Goal: Information Seeking & Learning: Learn about a topic

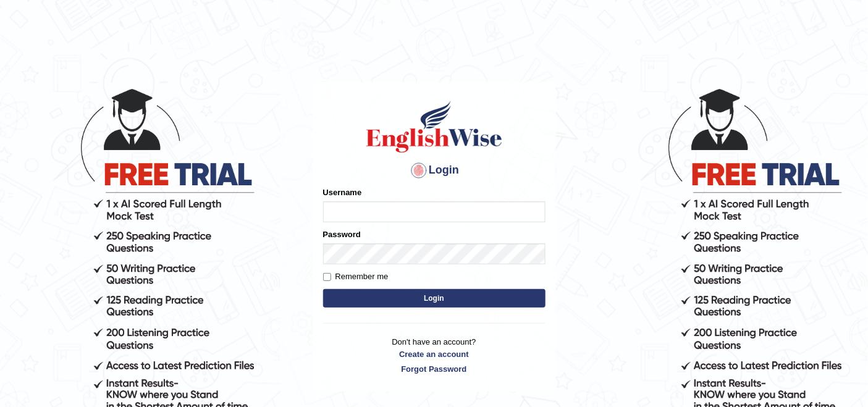
drag, startPoint x: 0, startPoint y: 0, endPoint x: 405, endPoint y: 210, distance: 455.9
click at [405, 210] on input "Username" at bounding box center [434, 211] width 222 height 21
type input "navdeep2024"
click at [402, 300] on button "Login" at bounding box center [434, 298] width 222 height 19
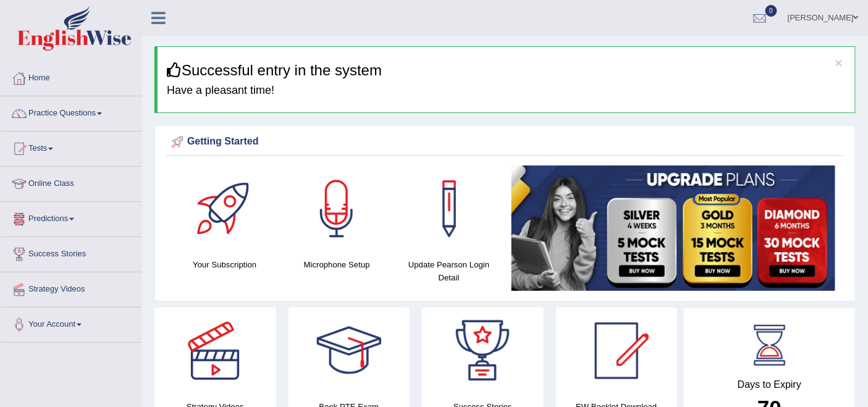
click at [51, 146] on link "Tests" at bounding box center [71, 147] width 141 height 31
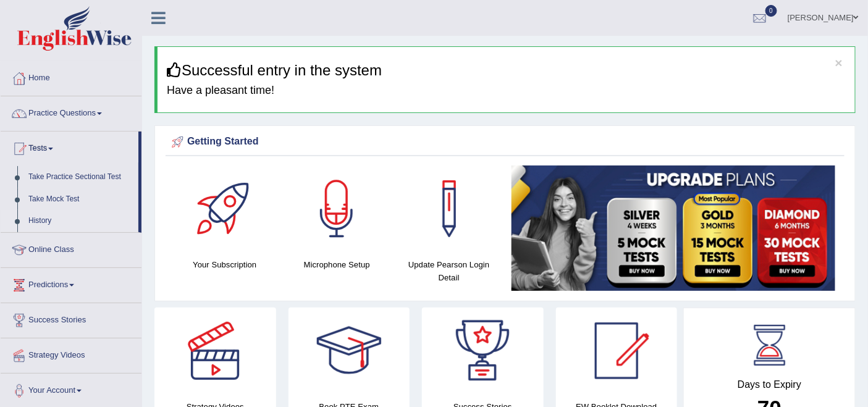
click at [40, 221] on link "History" at bounding box center [81, 221] width 116 height 22
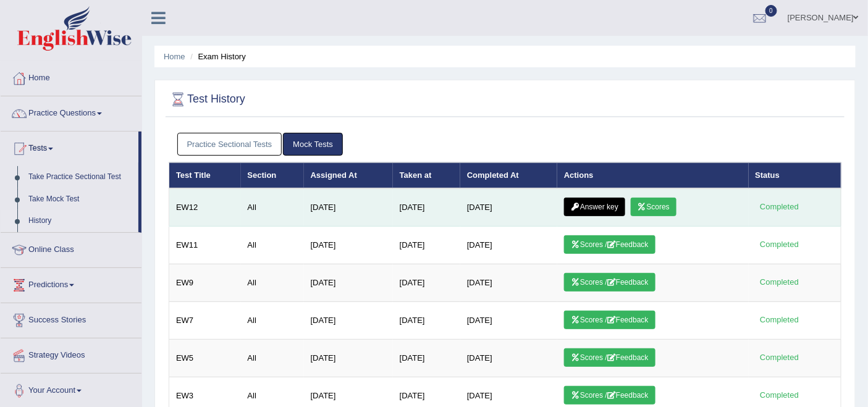
click at [599, 206] on link "Answer key" at bounding box center [594, 207] width 61 height 19
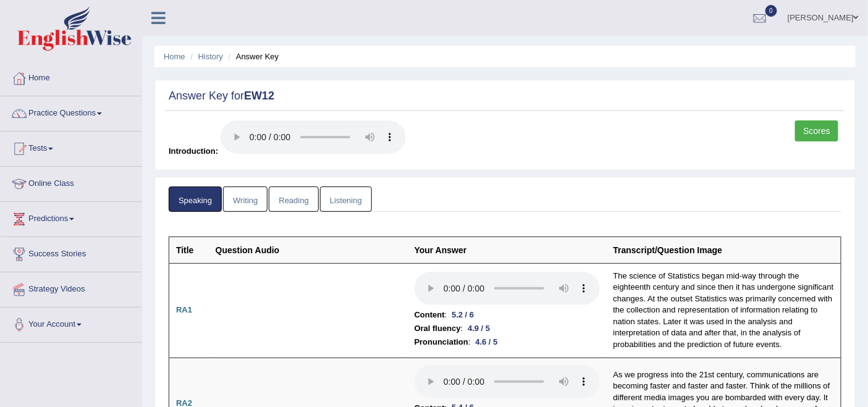
click at [253, 198] on link "Writing" at bounding box center [245, 199] width 44 height 25
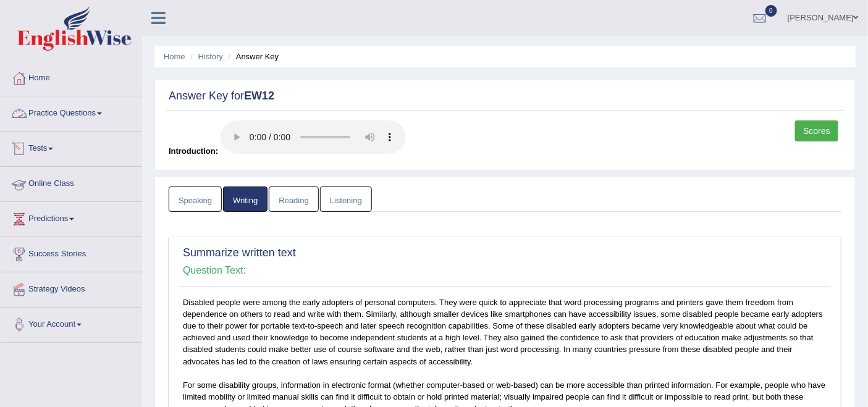
click at [53, 148] on span at bounding box center [50, 149] width 5 height 2
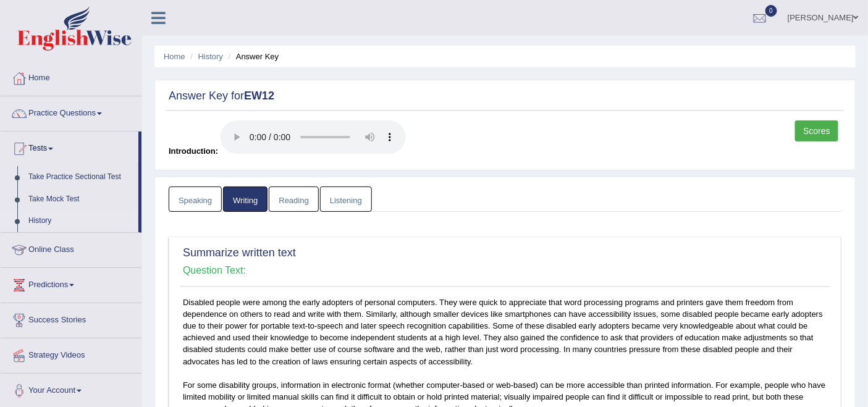
click at [43, 221] on link "History" at bounding box center [81, 221] width 116 height 22
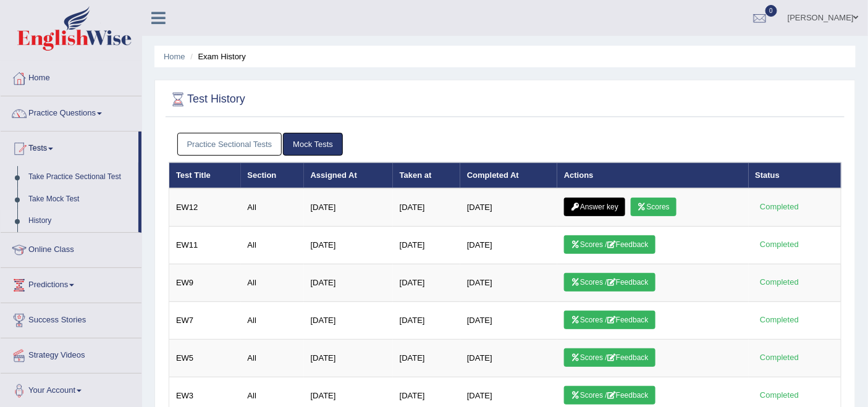
click at [209, 146] on link "Practice Sectional Tests" at bounding box center [229, 144] width 105 height 23
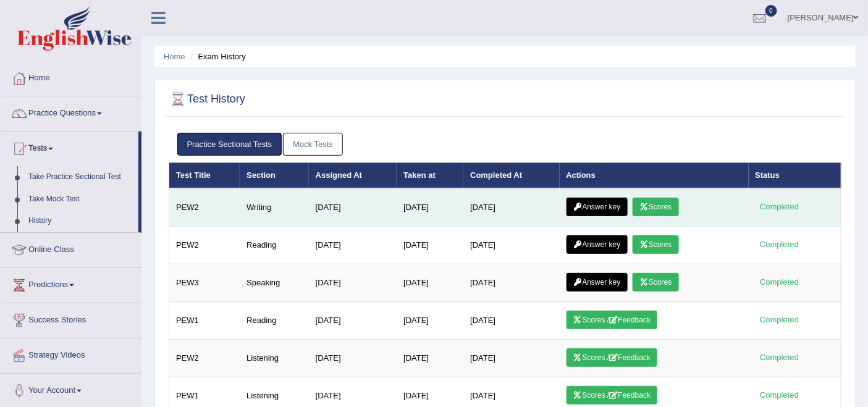
click at [596, 201] on link "Answer key" at bounding box center [596, 207] width 61 height 19
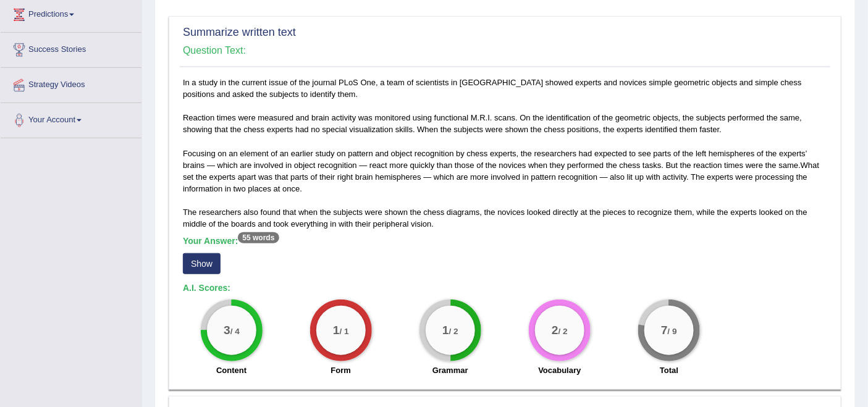
scroll to position [206, 0]
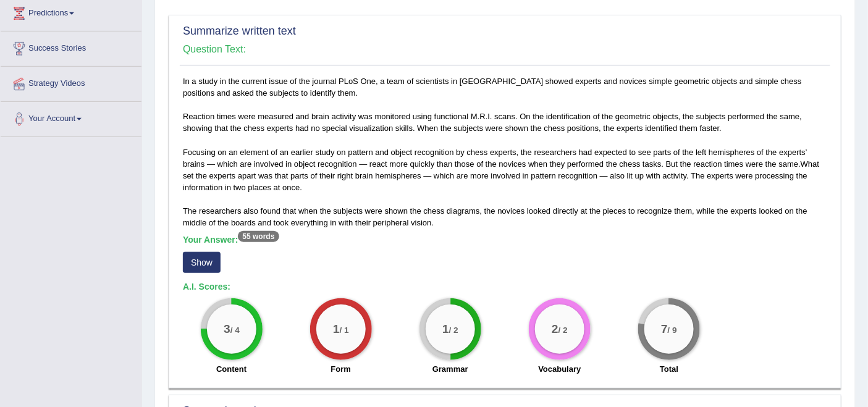
click at [199, 260] on button "Show" at bounding box center [202, 262] width 38 height 21
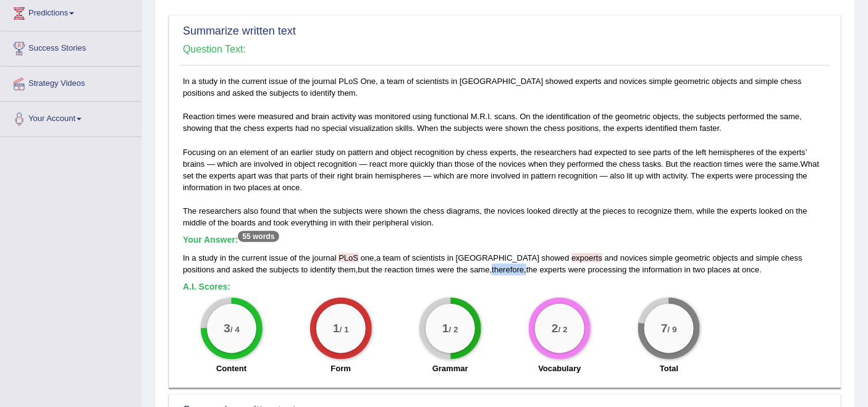
drag, startPoint x: 421, startPoint y: 264, endPoint x: 457, endPoint y: 268, distance: 36.7
click at [457, 268] on div "In a study in the current issue of the journal PLoS one , a team of scientists …" at bounding box center [505, 263] width 644 height 23
click at [507, 226] on div "In a study in the current issue of the journal PLoS One, a team of scientists i…" at bounding box center [505, 228] width 650 height 306
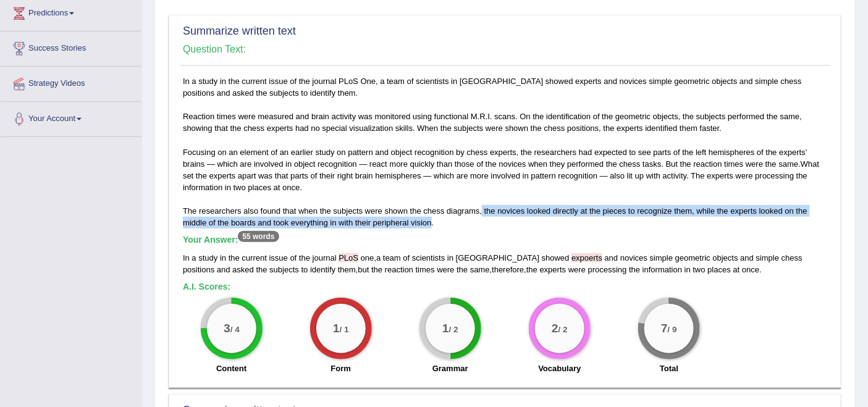
drag, startPoint x: 482, startPoint y: 208, endPoint x: 429, endPoint y: 222, distance: 54.8
click at [429, 222] on div "In a study in the current issue of the journal PLoS One, a team of scientists i…" at bounding box center [505, 228] width 650 height 306
click at [418, 268] on div "In a study in the current issue of the journal PLoS one , a team of scientists …" at bounding box center [505, 263] width 644 height 23
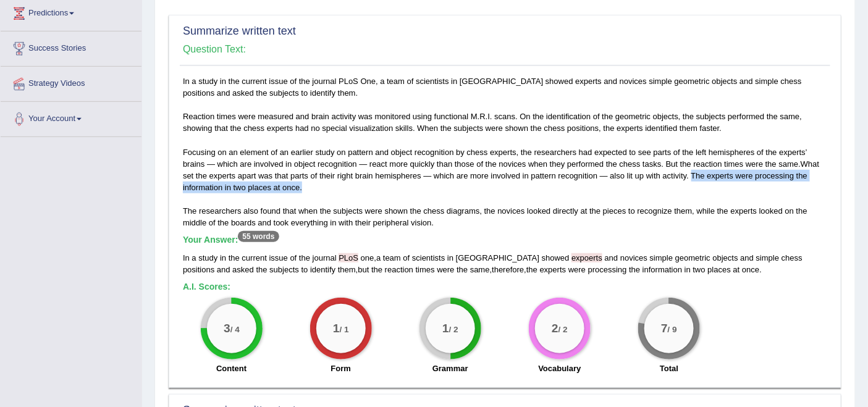
drag, startPoint x: 691, startPoint y: 171, endPoint x: 323, endPoint y: 185, distance: 368.4
click at [323, 185] on div "In a study in the current issue of the journal PLoS One, a team of scientists i…" at bounding box center [505, 228] width 650 height 306
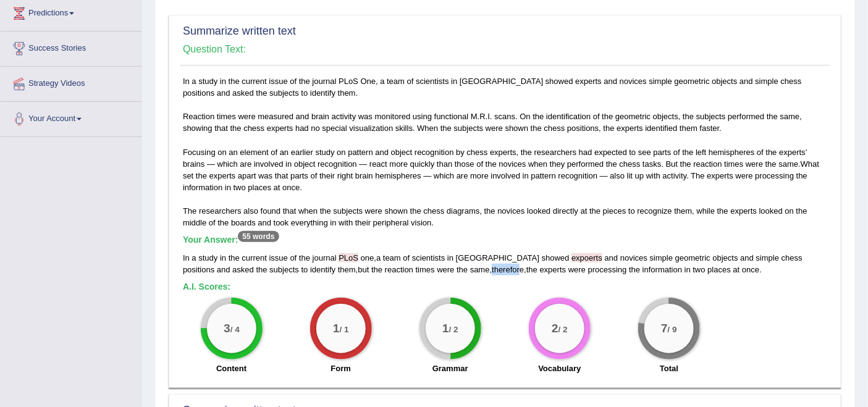
drag, startPoint x: 423, startPoint y: 266, endPoint x: 451, endPoint y: 264, distance: 27.8
click at [492, 266] on span "therefore" at bounding box center [508, 269] width 32 height 9
click at [419, 267] on div "In a study in the current issue of the journal PLoS one , a team of scientists …" at bounding box center [505, 263] width 644 height 23
click at [418, 267] on div "In a study in the current issue of the journal PLoS one , a team of scientists …" at bounding box center [505, 263] width 644 height 23
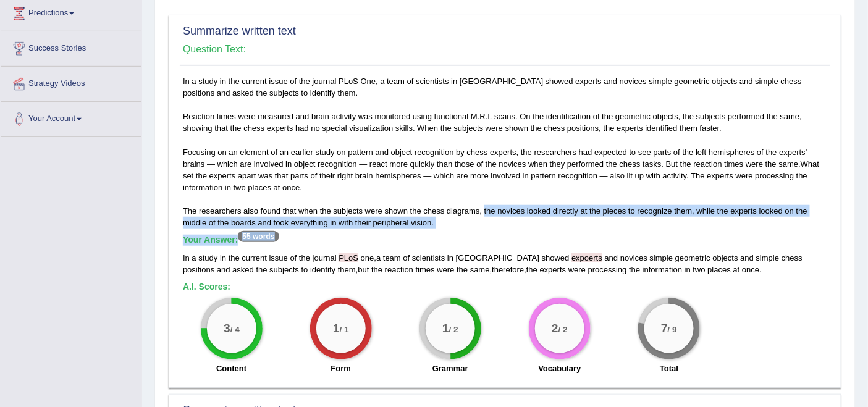
drag, startPoint x: 485, startPoint y: 206, endPoint x: 447, endPoint y: 227, distance: 43.4
click at [447, 230] on div "In a study in the current issue of the journal PLoS One, a team of scientists i…" at bounding box center [505, 228] width 650 height 306
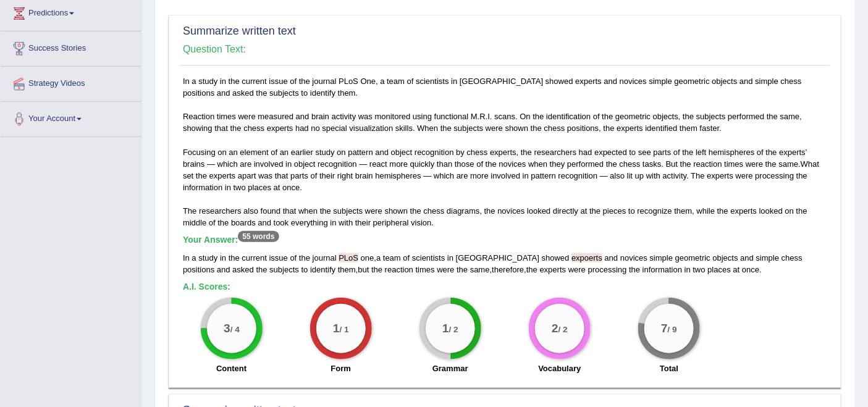
click at [492, 231] on div "In a study in the current issue of the journal PLoS One, a team of scientists i…" at bounding box center [505, 228] width 650 height 306
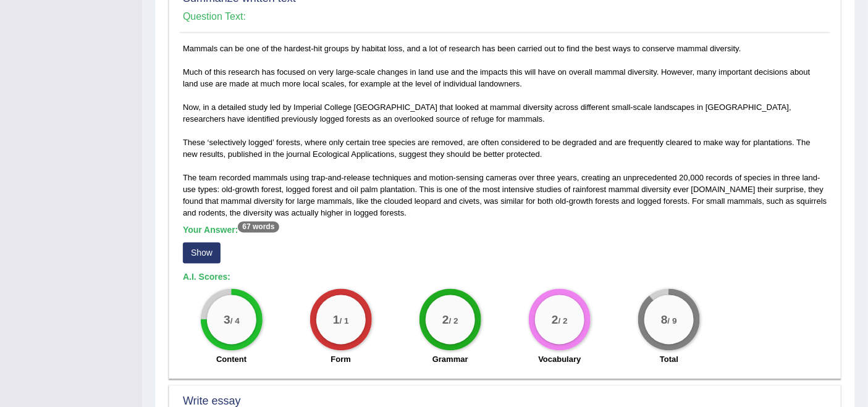
scroll to position [686, 0]
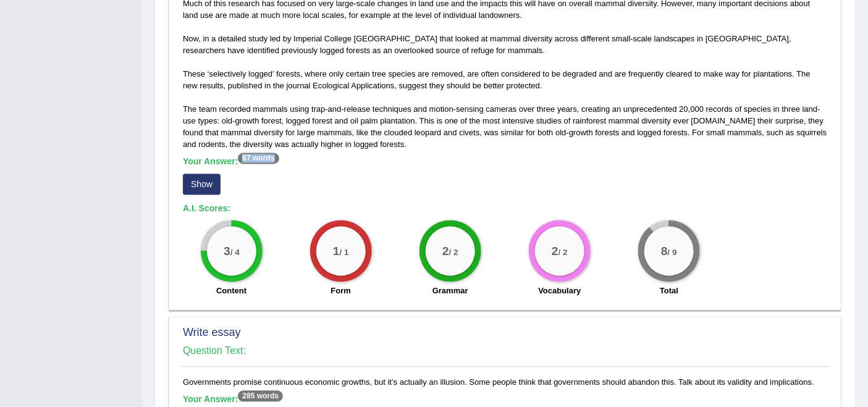
drag, startPoint x: 243, startPoint y: 154, endPoint x: 338, endPoint y: 156, distance: 95.2
click at [282, 157] on h5 "Your Answer: 67 words" at bounding box center [505, 162] width 644 height 11
click at [206, 180] on button "Show" at bounding box center [202, 184] width 38 height 21
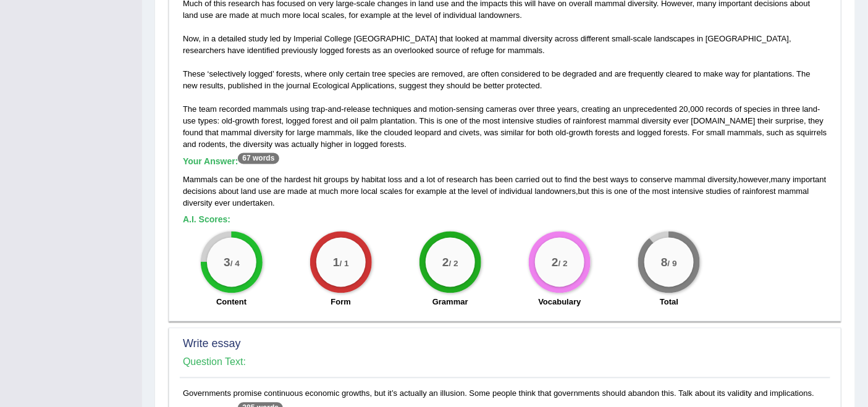
click at [364, 194] on div "Mammals can be one of the hardest hit groups by habitat loss and a lot of resea…" at bounding box center [505, 191] width 644 height 35
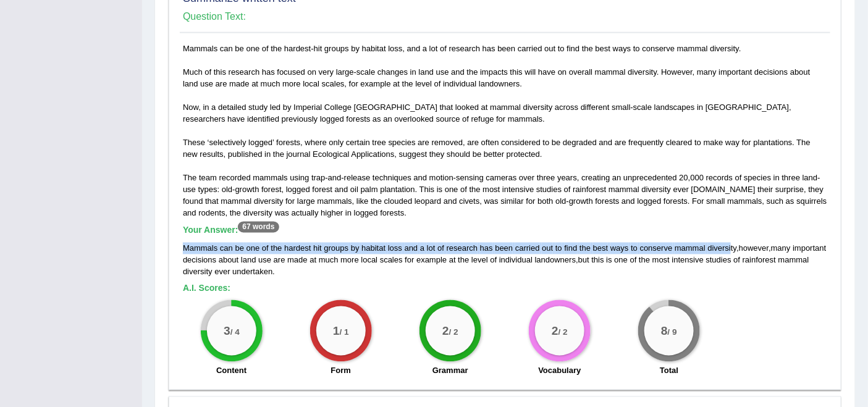
drag, startPoint x: 183, startPoint y: 244, endPoint x: 733, endPoint y: 235, distance: 549.2
click at [730, 233] on div "Your Answer: 67 words Mammals can be one of the hardest hit groups by habitat l…" at bounding box center [505, 251] width 644 height 53
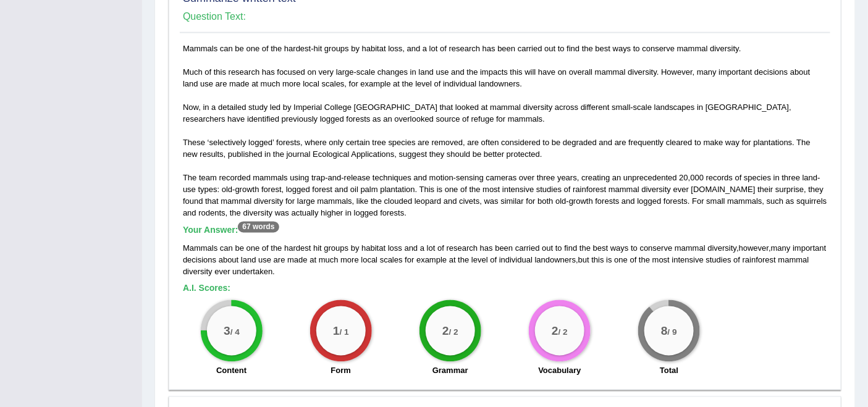
click at [632, 277] on div "Mammals can be one of the hardest-hit groups by habitat loss, and a lot of rese…" at bounding box center [505, 214] width 650 height 342
drag, startPoint x: 737, startPoint y: 242, endPoint x: 770, endPoint y: 245, distance: 33.4
click at [770, 245] on div "Mammals can be one of the hardest hit groups by habitat loss and a lot of resea…" at bounding box center [505, 260] width 644 height 35
drag, startPoint x: 747, startPoint y: 276, endPoint x: 743, endPoint y: 261, distance: 16.2
click at [746, 277] on div "Mammals can be one of the hardest-hit groups by habitat loss, and a lot of rese…" at bounding box center [505, 214] width 650 height 342
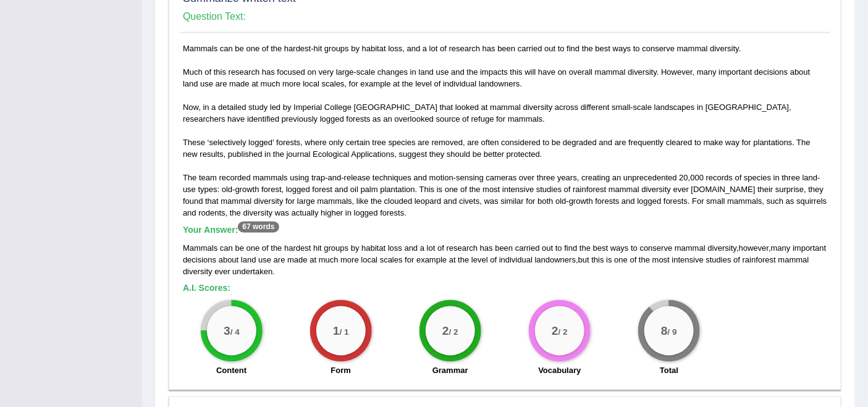
click at [734, 244] on div "Mammals can be one of the hardest hit groups by habitat loss and a lot of resea…" at bounding box center [505, 260] width 644 height 35
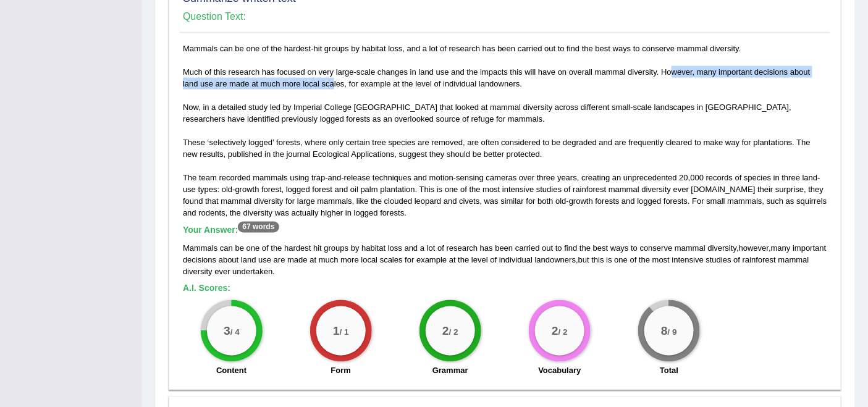
drag, startPoint x: 671, startPoint y: 65, endPoint x: 316, endPoint y: 78, distance: 354.8
click at [316, 78] on div "Mammals can be one of the hardest-hit groups by habitat loss, and a lot of rese…" at bounding box center [505, 214] width 650 height 342
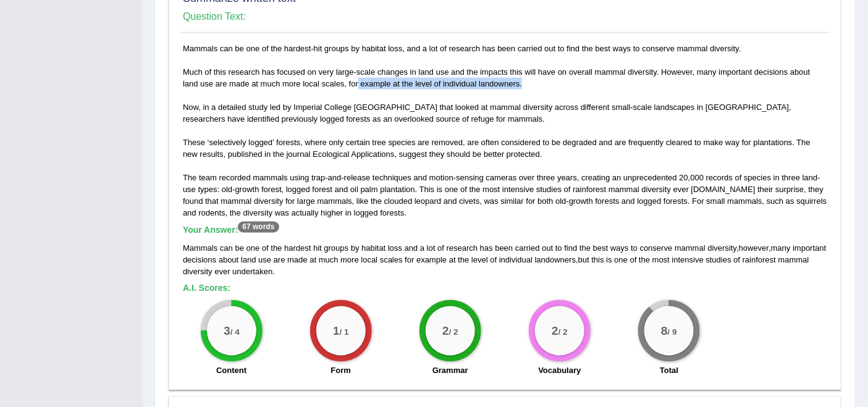
drag, startPoint x: 339, startPoint y: 85, endPoint x: 503, endPoint y: 85, distance: 164.3
click at [503, 85] on div "Mammals can be one of the hardest-hit groups by habitat loss, and a lot of rese…" at bounding box center [505, 214] width 650 height 342
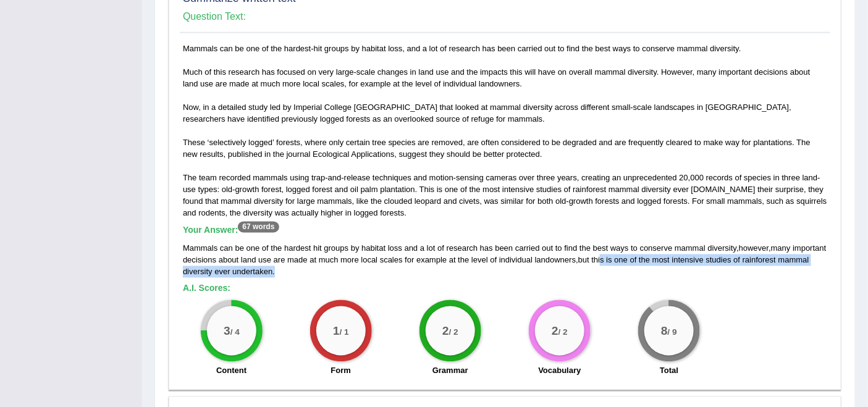
drag, startPoint x: 639, startPoint y: 258, endPoint x: 313, endPoint y: 269, distance: 325.7
click at [313, 269] on div "Mammals can be one of the hardest hit groups by habitat loss and a lot of resea…" at bounding box center [505, 260] width 644 height 35
click at [653, 273] on div "Mammals can be one of the hardest hit groups by habitat loss and a lot of resea…" at bounding box center [505, 260] width 644 height 35
drag, startPoint x: 642, startPoint y: 256, endPoint x: 319, endPoint y: 269, distance: 323.3
click at [319, 269] on div "Mammals can be one of the hardest hit groups by habitat loss and a lot of resea…" at bounding box center [505, 260] width 644 height 35
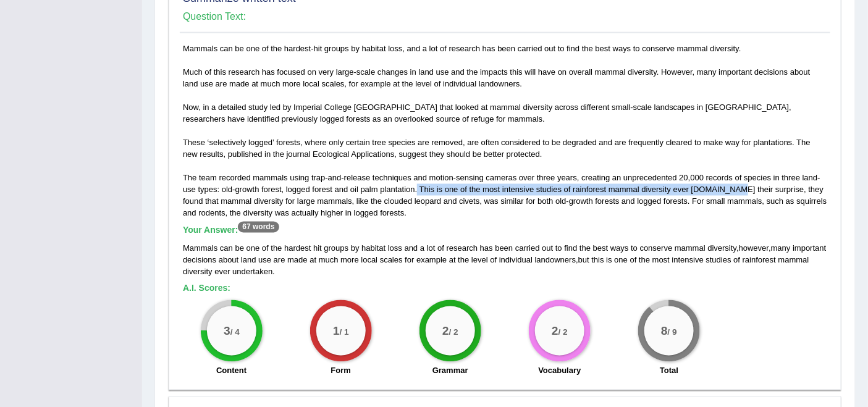
drag, startPoint x: 733, startPoint y: 185, endPoint x: 416, endPoint y: 185, distance: 316.9
click at [416, 185] on div "Mammals can be one of the hardest-hit groups by habitat loss, and a lot of rese…" at bounding box center [505, 214] width 650 height 342
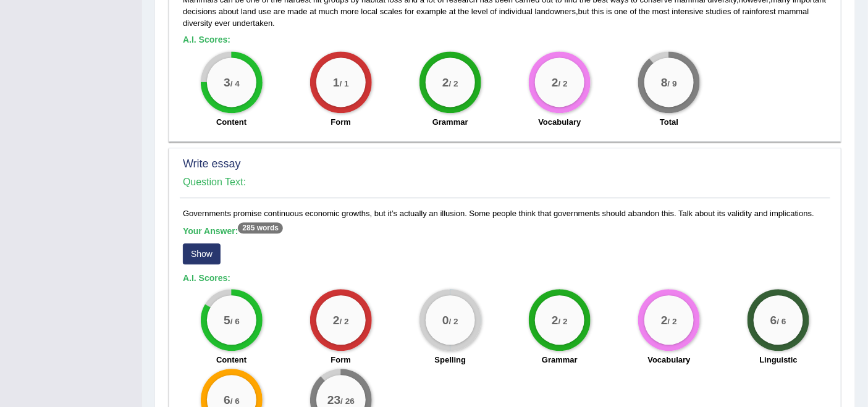
scroll to position [892, 0]
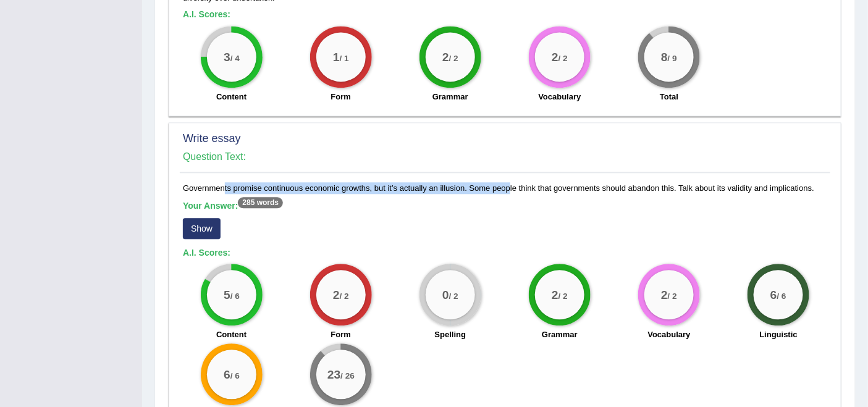
drag, startPoint x: 180, startPoint y: 180, endPoint x: 469, endPoint y: 183, distance: 289.1
click at [469, 183] on div "Governments promise continuous economic growths, but it’s actually an illusion.…" at bounding box center [505, 304] width 650 height 245
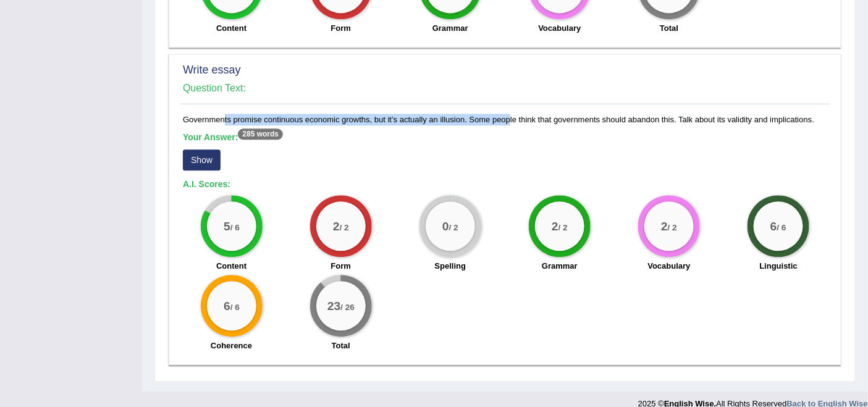
click at [200, 156] on button "Show" at bounding box center [202, 159] width 38 height 21
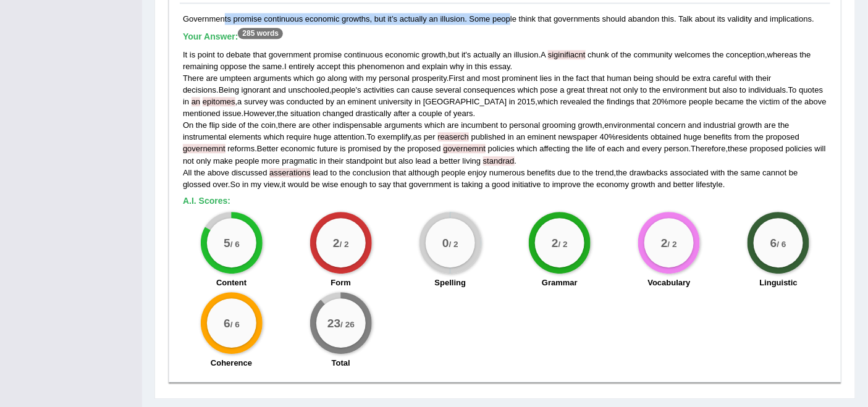
scroll to position [1079, 0]
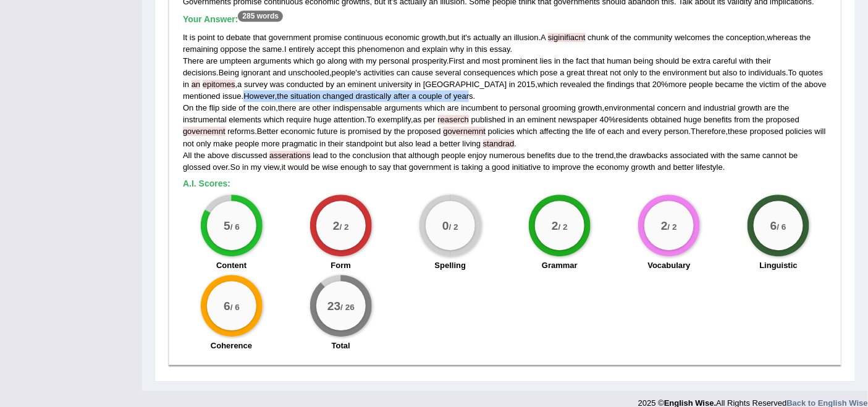
drag, startPoint x: 180, startPoint y: 91, endPoint x: 411, endPoint y: 91, distance: 231.7
click at [411, 91] on div "Governments promise continuous economic growths, but it’s actually an illusion.…" at bounding box center [505, 177] width 650 height 362
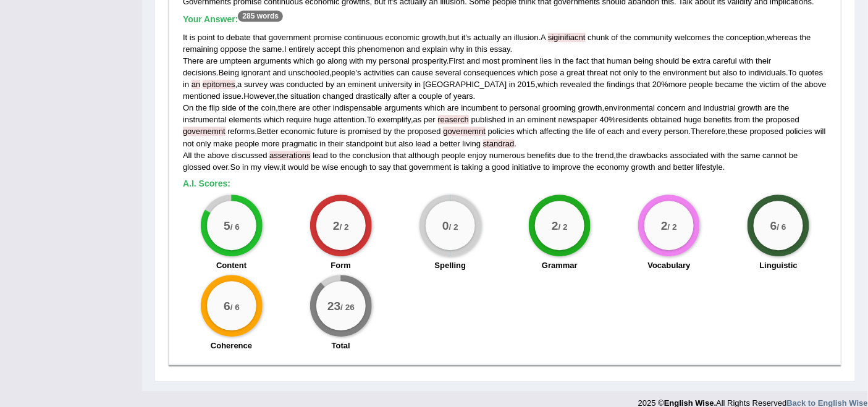
click at [411, 185] on div "Governments promise continuous economic growths, but it’s actually an illusion.…" at bounding box center [505, 177] width 650 height 362
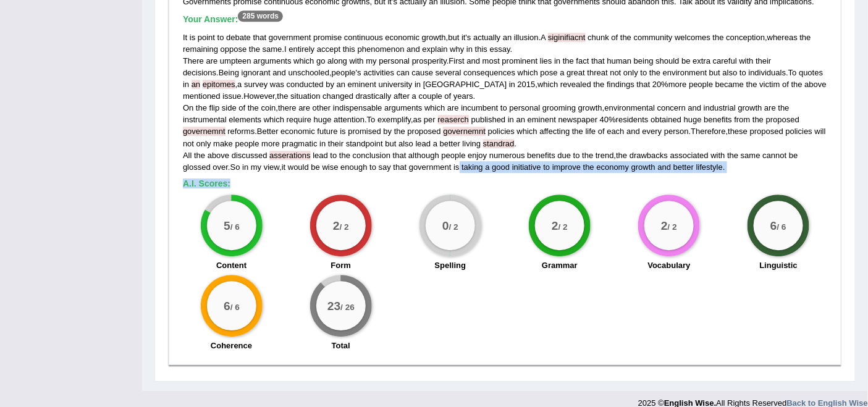
drag, startPoint x: 462, startPoint y: 161, endPoint x: 725, endPoint y: 172, distance: 263.4
click at [725, 172] on div "Governments promise continuous economic growths, but it’s actually an illusion.…" at bounding box center [505, 177] width 650 height 362
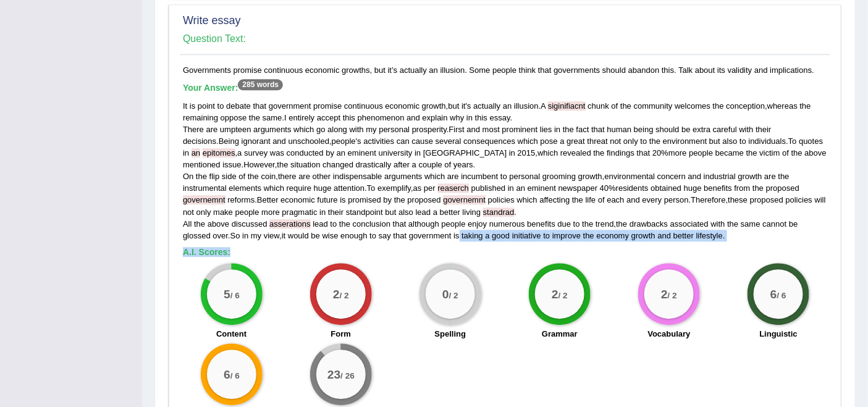
drag, startPoint x: 507, startPoint y: 245, endPoint x: 497, endPoint y: 247, distance: 10.2
click at [507, 248] on h5 "A.I. Scores:" at bounding box center [505, 252] width 644 height 9
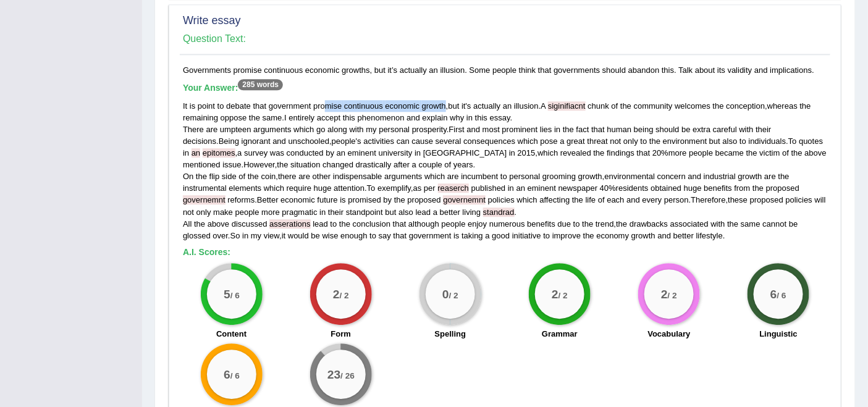
drag, startPoint x: 355, startPoint y: 98, endPoint x: 445, endPoint y: 107, distance: 91.3
click at [445, 107] on div "It is point to debate that government promise continuous economic growth , but …" at bounding box center [505, 170] width 644 height 141
click at [293, 221] on span "asserations" at bounding box center [289, 223] width 41 height 9
drag, startPoint x: 183, startPoint y: 151, endPoint x: 211, endPoint y: 152, distance: 27.8
click at [211, 152] on span "epitomes" at bounding box center [219, 152] width 33 height 9
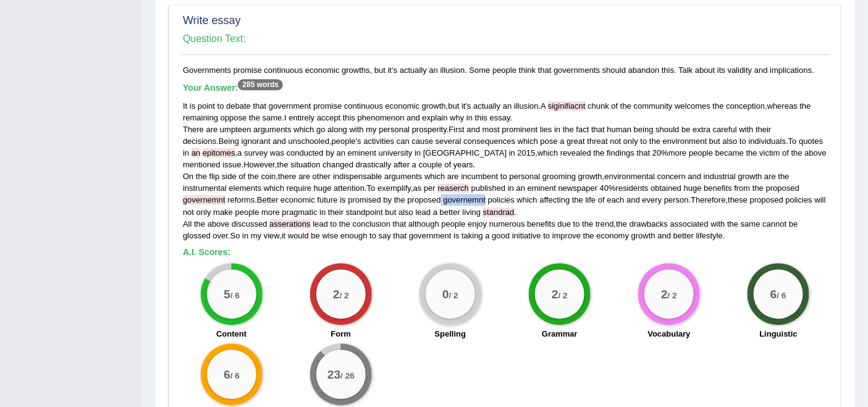
drag, startPoint x: 442, startPoint y: 195, endPoint x: 486, endPoint y: 201, distance: 44.3
click at [486, 201] on div "It is point to debate that government promise continuous economic growth , but …" at bounding box center [505, 170] width 644 height 141
click at [361, 251] on h5 "A.I. Scores:" at bounding box center [505, 252] width 644 height 9
drag, startPoint x: 267, startPoint y: 221, endPoint x: 313, endPoint y: 221, distance: 45.1
click at [313, 221] on div "It is point to debate that government promise continuous economic growth , but …" at bounding box center [505, 170] width 644 height 141
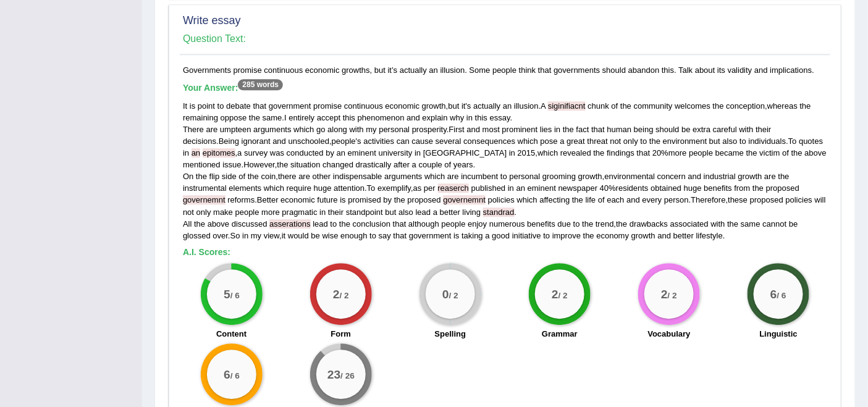
click at [497, 242] on div "Governments promise continuous economic growths, but it’s actually an illusion.…" at bounding box center [505, 245] width 650 height 362
drag, startPoint x: 550, startPoint y: 103, endPoint x: 589, endPoint y: 103, distance: 38.9
click at [589, 103] on div "It is point to debate that government promise continuous economic growth , but …" at bounding box center [505, 170] width 644 height 141
drag, startPoint x: 454, startPoint y: 183, endPoint x: 471, endPoint y: 183, distance: 16.7
click at [471, 183] on div "It is point to debate that government promise continuous economic growth , but …" at bounding box center [505, 170] width 644 height 141
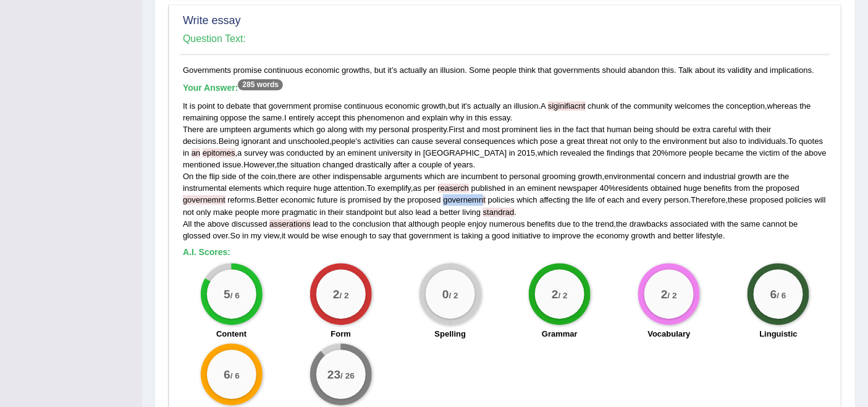
drag, startPoint x: 444, startPoint y: 198, endPoint x: 483, endPoint y: 200, distance: 39.0
click at [483, 200] on div "It is point to debate that government promise continuous economic growth , but …" at bounding box center [505, 170] width 644 height 141
drag, startPoint x: 493, startPoint y: 210, endPoint x: 474, endPoint y: 215, distance: 19.8
click at [538, 211] on div "It is point to debate that government promise continuous economic growth , but …" at bounding box center [505, 170] width 644 height 141
drag, startPoint x: 288, startPoint y: 224, endPoint x: 240, endPoint y: 207, distance: 51.0
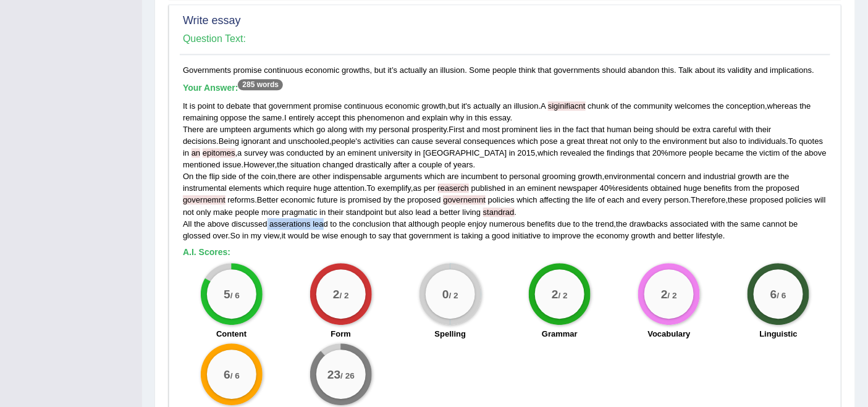
click at [323, 219] on div "It is point to debate that government promise continuous economic growth , but …" at bounding box center [505, 170] width 644 height 141
drag, startPoint x: 193, startPoint y: 195, endPoint x: 222, endPoint y: 196, distance: 29.0
click at [222, 196] on span "governemnt" at bounding box center [204, 199] width 43 height 9
drag, startPoint x: 182, startPoint y: 150, endPoint x: 229, endPoint y: 168, distance: 50.3
click at [218, 155] on div "It is point to debate that government promise continuous economic growth , but …" at bounding box center [505, 170] width 644 height 141
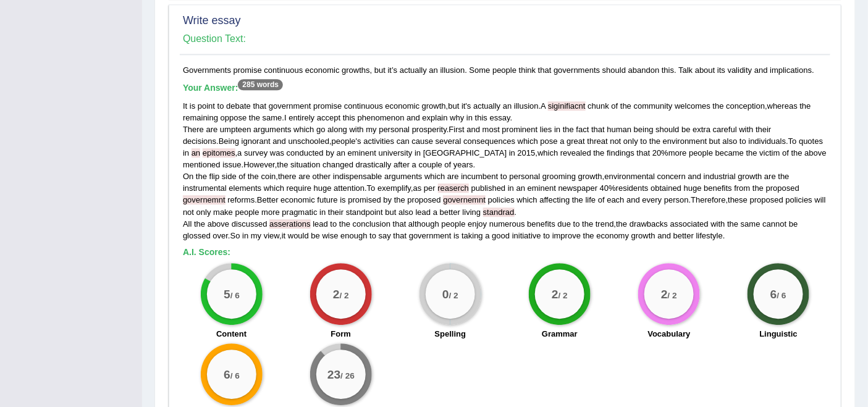
click at [412, 242] on div "Governments promise continuous economic growths, but it’s actually an illusion.…" at bounding box center [505, 245] width 650 height 362
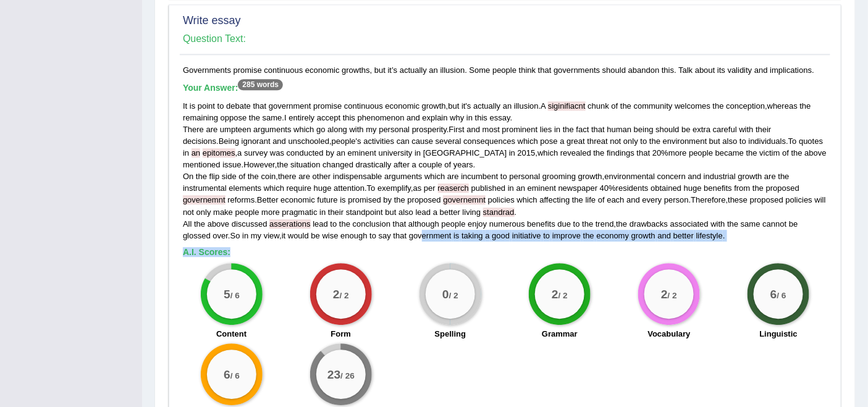
drag, startPoint x: 425, startPoint y: 230, endPoint x: 676, endPoint y: 243, distance: 251.7
click at [676, 243] on div "Governments promise continuous economic growths, but it’s actually an illusion.…" at bounding box center [505, 245] width 650 height 362
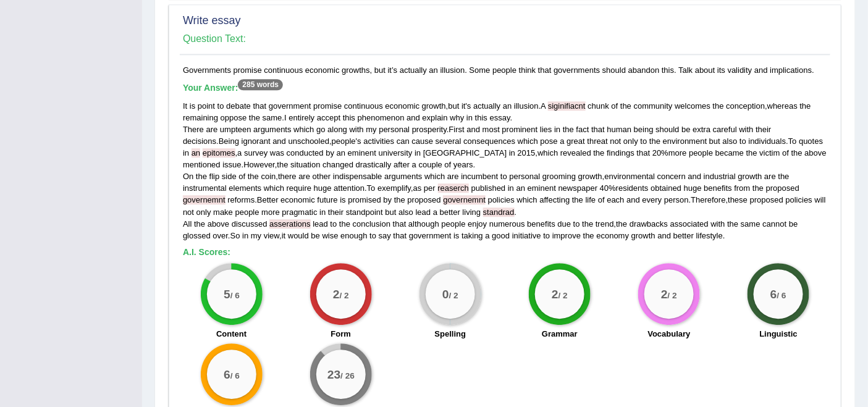
click at [492, 364] on div "5 / 6 Content 2 / 2 Form 0 / 2 Spelling 2 / 2 Grammar 2 / 2 Vocabulary 6 / 6 Li…" at bounding box center [505, 342] width 657 height 159
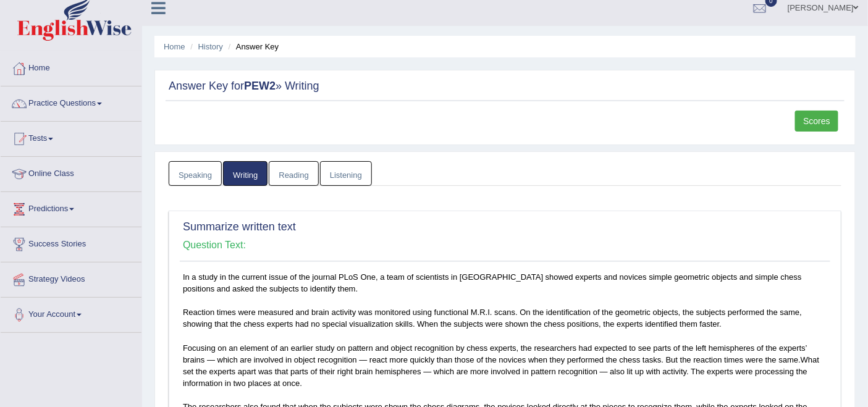
scroll to position [0, 0]
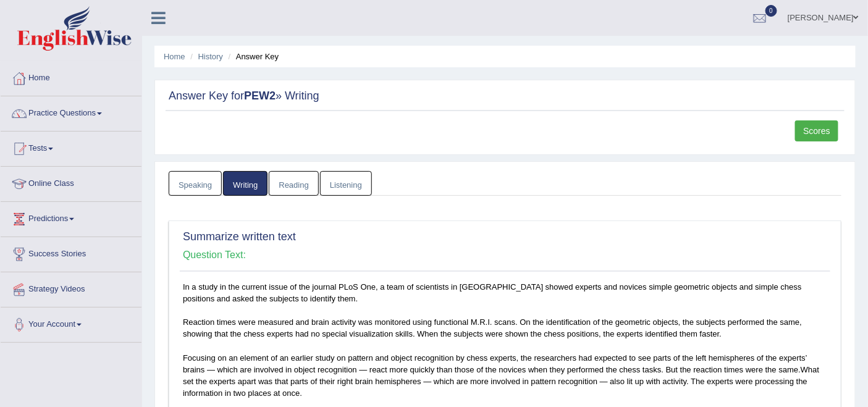
click at [823, 126] on link "Scores" at bounding box center [816, 130] width 43 height 21
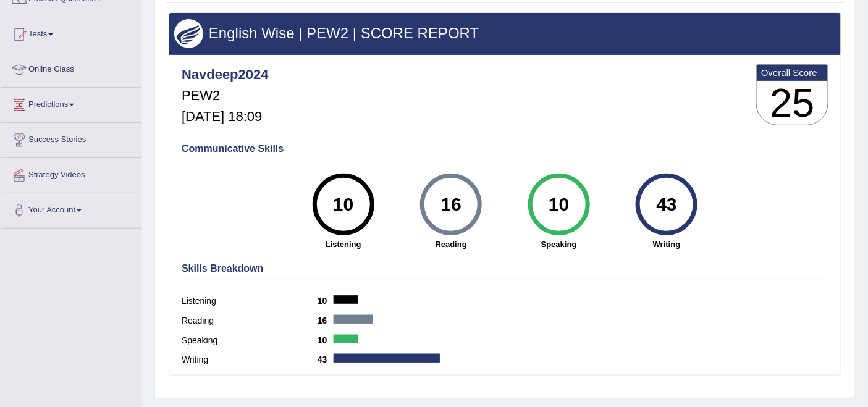
scroll to position [137, 0]
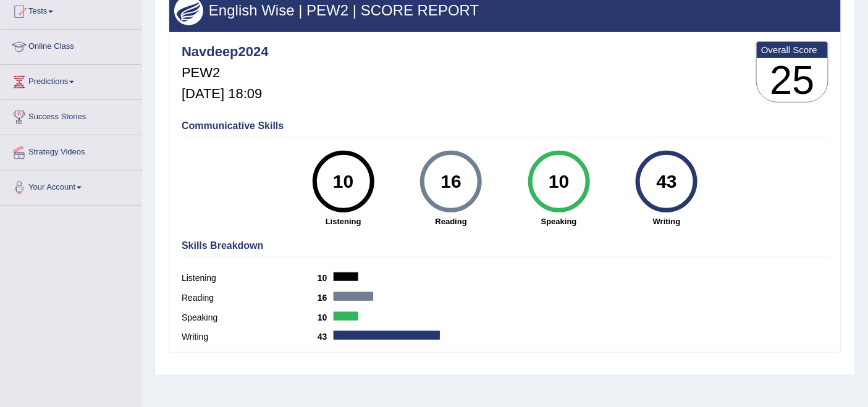
drag, startPoint x: 442, startPoint y: 177, endPoint x: 461, endPoint y: 177, distance: 19.8
click at [461, 177] on div "16" at bounding box center [451, 182] width 45 height 52
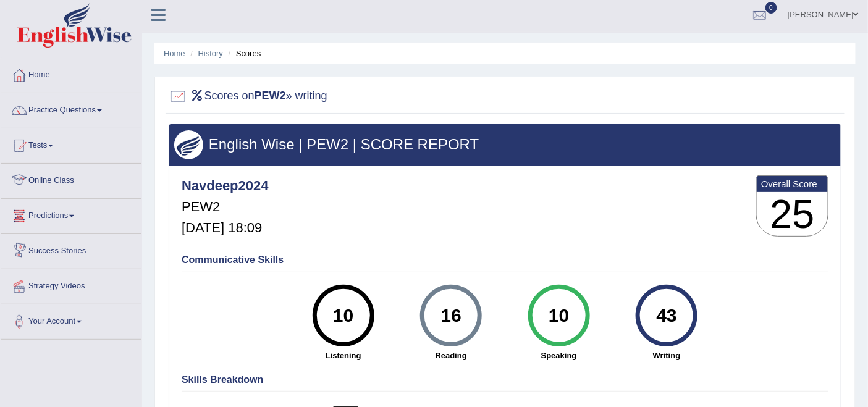
scroll to position [0, 0]
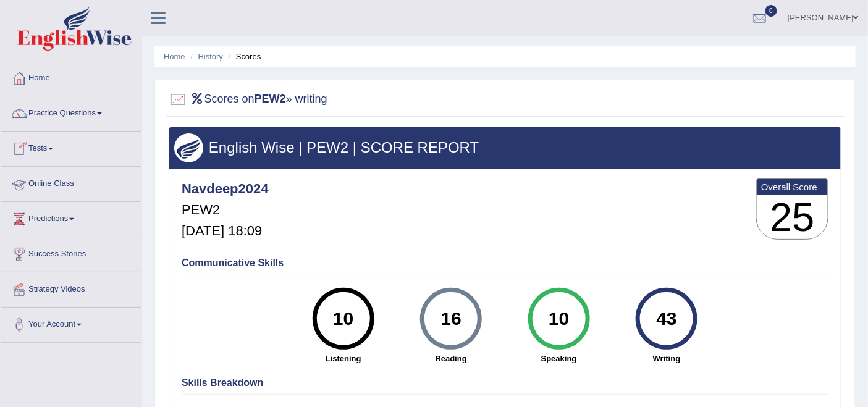
click at [50, 153] on link "Tests" at bounding box center [71, 147] width 141 height 31
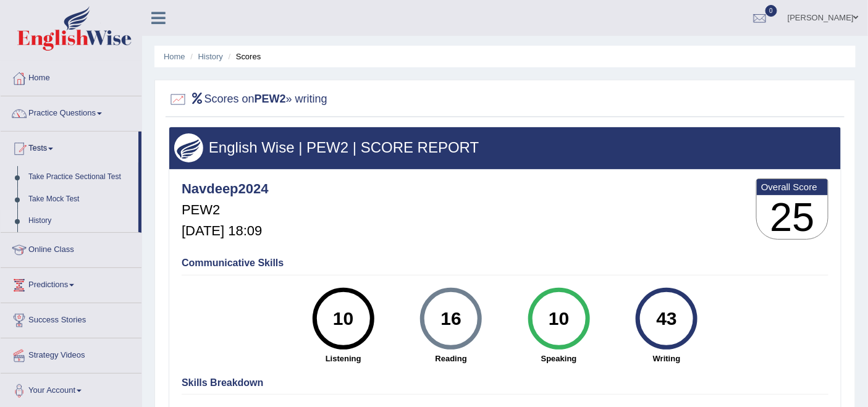
click at [44, 216] on link "History" at bounding box center [81, 221] width 116 height 22
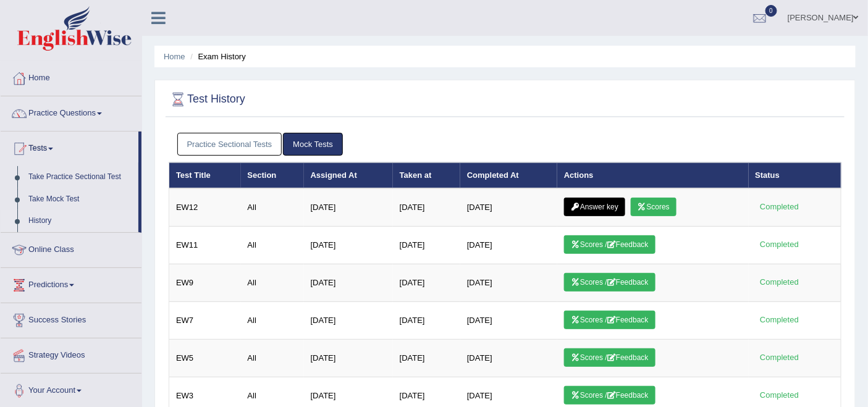
click at [230, 140] on link "Practice Sectional Tests" at bounding box center [229, 144] width 105 height 23
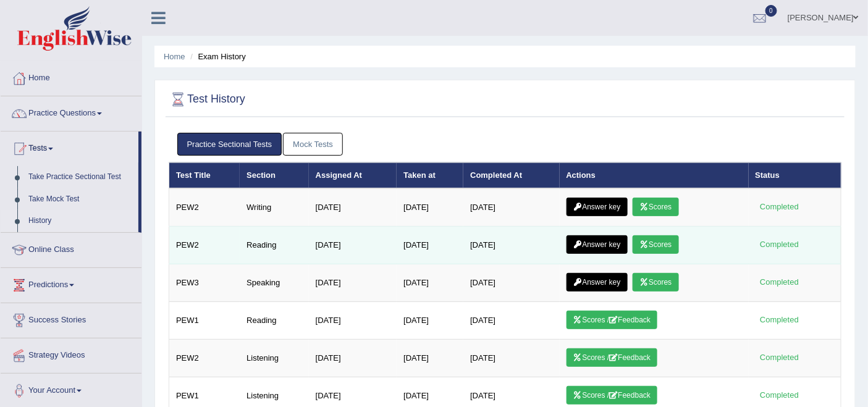
click at [608, 242] on link "Answer key" at bounding box center [596, 244] width 61 height 19
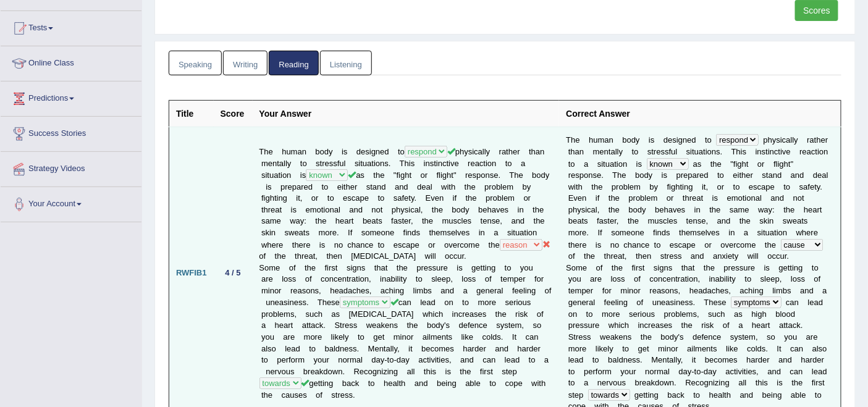
scroll to position [137, 0]
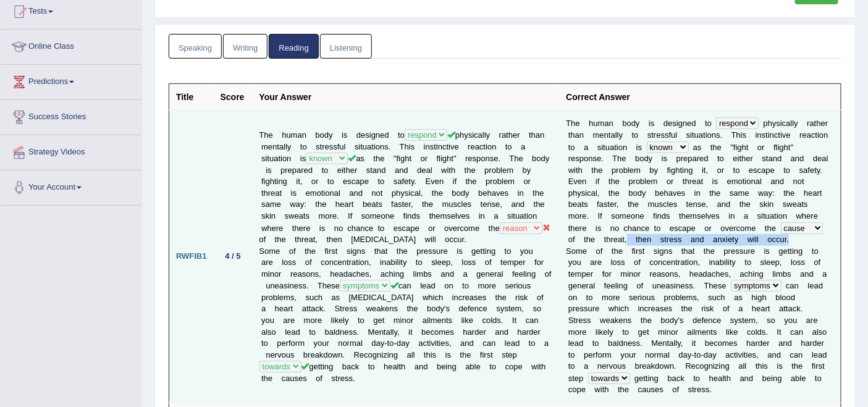
drag, startPoint x: 741, startPoint y: 224, endPoint x: 686, endPoint y: 230, distance: 55.9
click at [686, 230] on td "T h e h u m a n b o d y i s d e s i g n e d t o deal respond cope act p h y s i…" at bounding box center [700, 257] width 282 height 293
click at [710, 238] on td "T h e h u m a n b o d y i s d e s i g n e d t o deal respond cope act p h y s i…" at bounding box center [700, 257] width 282 height 293
click at [683, 238] on td "T h e h u m a n b o d y i s d e s i g n e d t o deal respond cope act p h y s i…" at bounding box center [700, 257] width 282 height 293
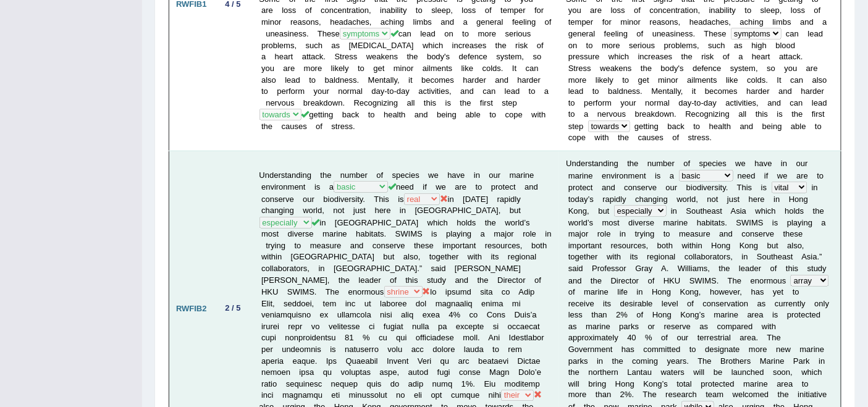
scroll to position [411, 0]
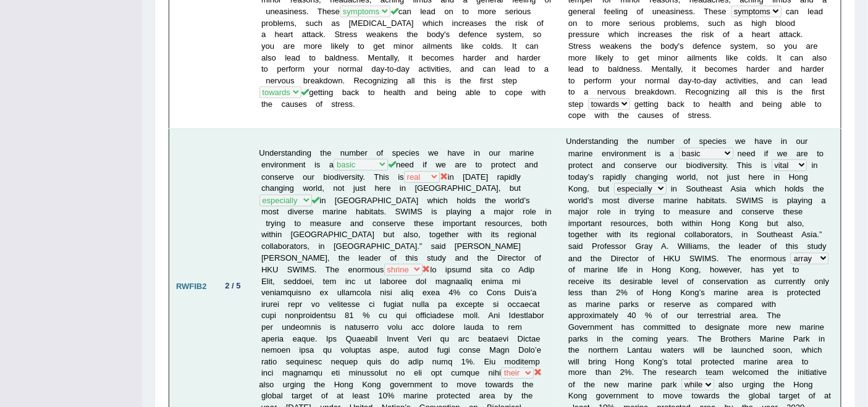
click at [761, 159] on td "U n d e r s t a n d i n g t h e n u m b e r o f s p e c i e s w e h a v e i n o…" at bounding box center [700, 286] width 282 height 316
drag, startPoint x: 379, startPoint y: 168, endPoint x: 402, endPoint y: 164, distance: 23.2
click at [390, 166] on td "Understanding the number of species we have in our marine environment is a supp…" at bounding box center [406, 286] width 307 height 316
drag, startPoint x: 322, startPoint y: 248, endPoint x: 360, endPoint y: 251, distance: 37.2
click at [360, 251] on td "Understanding the number of species we have in our marine environment is a supp…" at bounding box center [406, 286] width 307 height 316
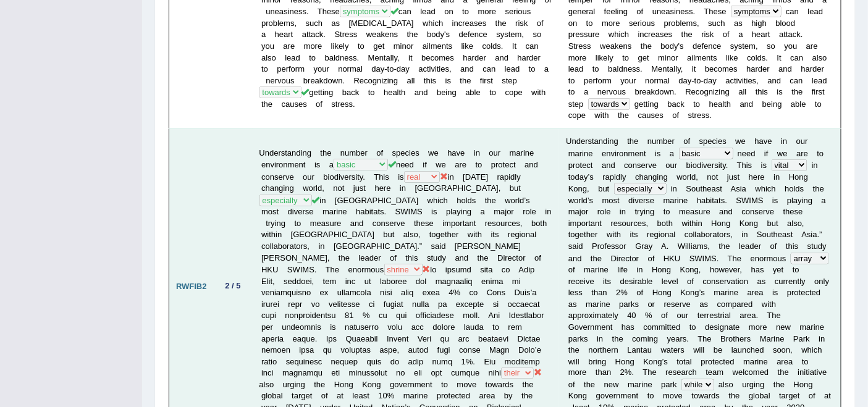
click at [406, 266] on td "Understanding the number of species we have in our marine environment is a supp…" at bounding box center [406, 286] width 307 height 316
drag, startPoint x: 711, startPoint y: 251, endPoint x: 760, endPoint y: 261, distance: 50.5
click at [803, 253] on td "U n d e r s t a n d i n g t h e n u m b e r o f s p e c i e s w e h a v e i n o…" at bounding box center [700, 286] width 282 height 316
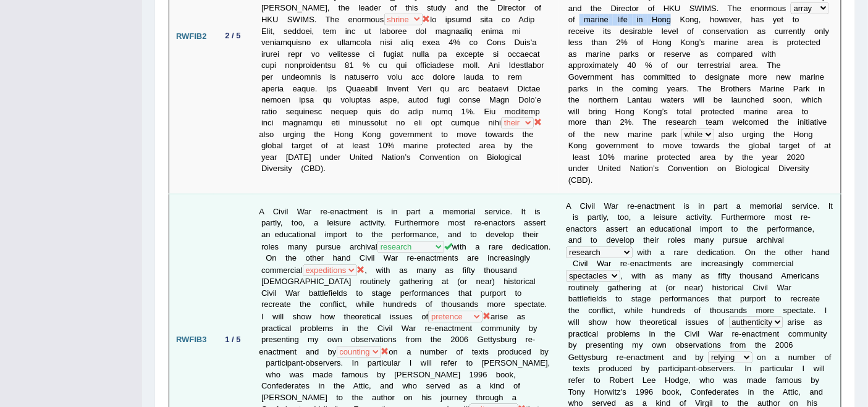
scroll to position [686, 0]
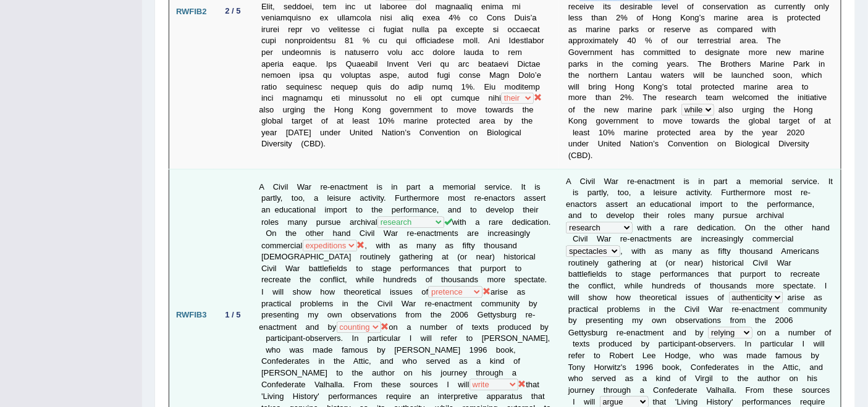
click at [433, 209] on td "A Civil War re-enactment is in part a memorial service. It is partly, too, a le…" at bounding box center [406, 315] width 307 height 293
drag, startPoint x: 322, startPoint y: 264, endPoint x: 344, endPoint y: 261, distance: 21.9
click at [344, 261] on td "A Civil War re-enactment is in part a memorial service. It is partly, too, a le…" at bounding box center [406, 315] width 307 height 293
drag, startPoint x: 686, startPoint y: 258, endPoint x: 730, endPoint y: 257, distance: 43.3
click at [730, 257] on td "A C i v i l W a r r e - e n a c t m e n t i s i n p a r t a m e m o r i a l s e…" at bounding box center [700, 315] width 282 height 293
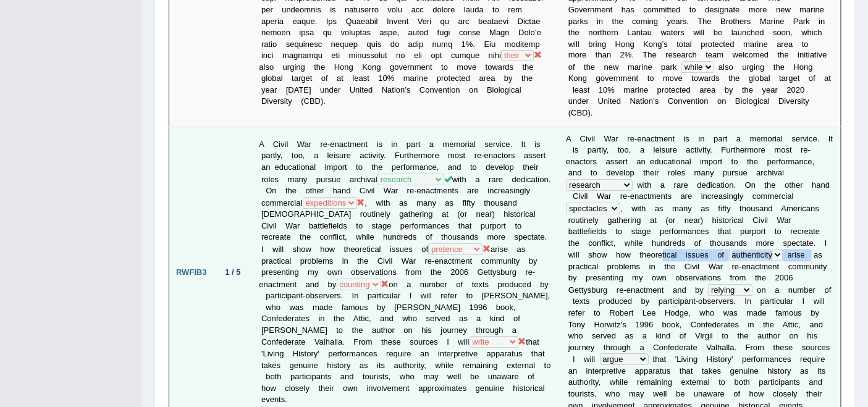
scroll to position [755, 0]
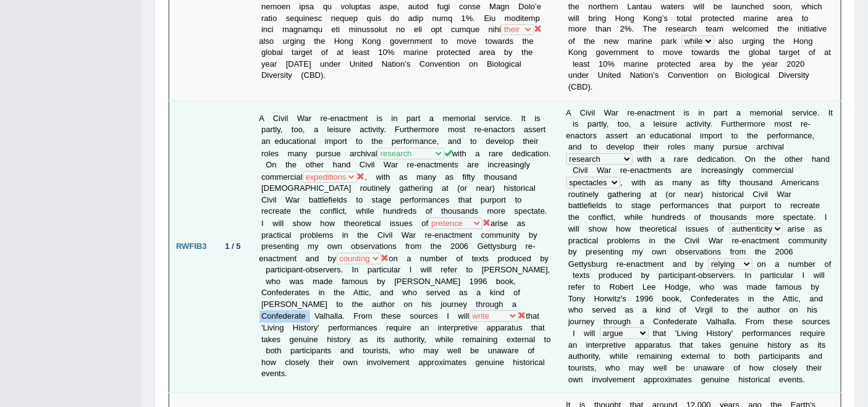
drag, startPoint x: 342, startPoint y: 281, endPoint x: 390, endPoint y: 281, distance: 47.6
click at [390, 281] on td "A Civil War re-enactment is in part a memorial service. It is partly, too, a le…" at bounding box center [406, 247] width 307 height 293
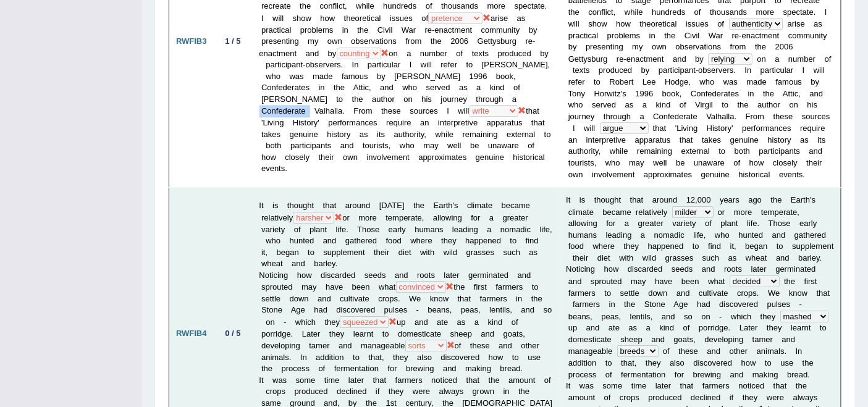
scroll to position [1029, 0]
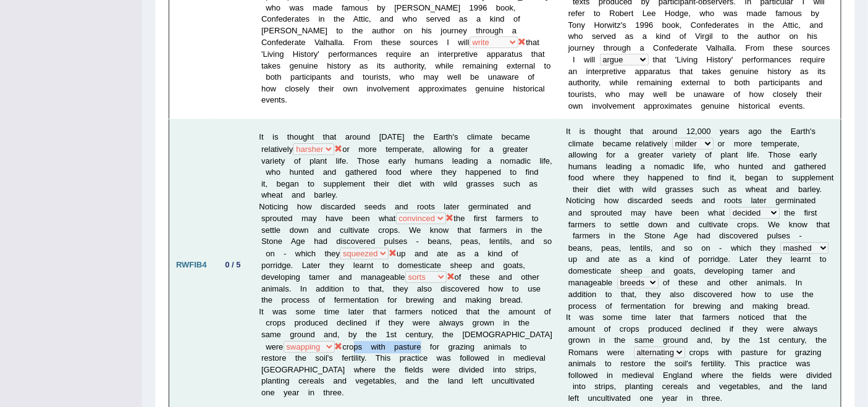
drag, startPoint x: 326, startPoint y: 306, endPoint x: 395, endPoint y: 303, distance: 68.6
click at [394, 305] on td "It is thought that around 12,000 years ago the Earth's climate became relativel…" at bounding box center [406, 265] width 307 height 293
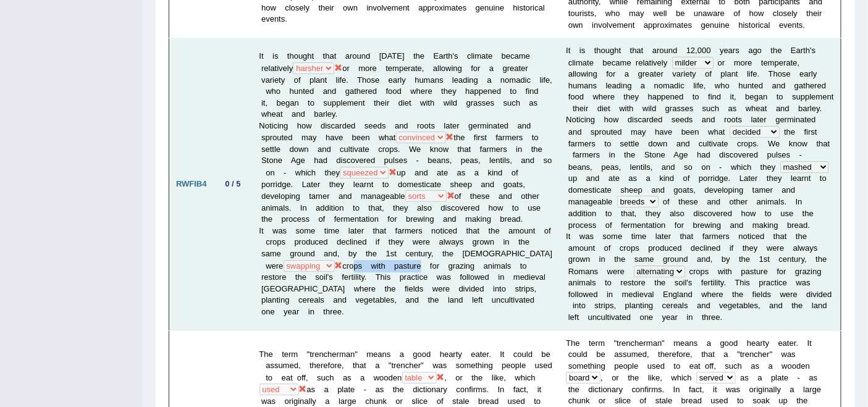
scroll to position [1166, 0]
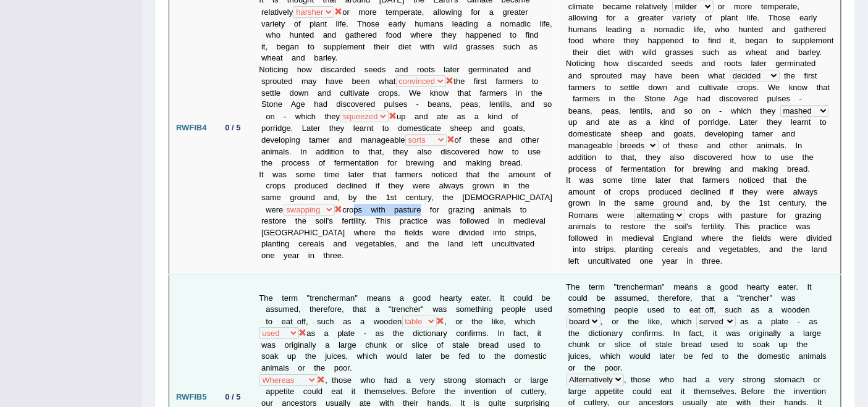
click at [459, 274] on td "The term "trencherman" means a good hearty eater. It could be assumed, therefor…" at bounding box center [406, 397] width 307 height 246
drag, startPoint x: 398, startPoint y: 257, endPoint x: 332, endPoint y: 272, distance: 67.3
click at [332, 274] on td "The term "trencherman" means a good hearty eater. It could be assumed, therefor…" at bounding box center [406, 397] width 307 height 246
drag, startPoint x: 323, startPoint y: 317, endPoint x: 329, endPoint y: 316, distance: 6.2
click at [329, 316] on td "The term "trencherman" means a good hearty eater. It could be assumed, therefor…" at bounding box center [406, 397] width 307 height 246
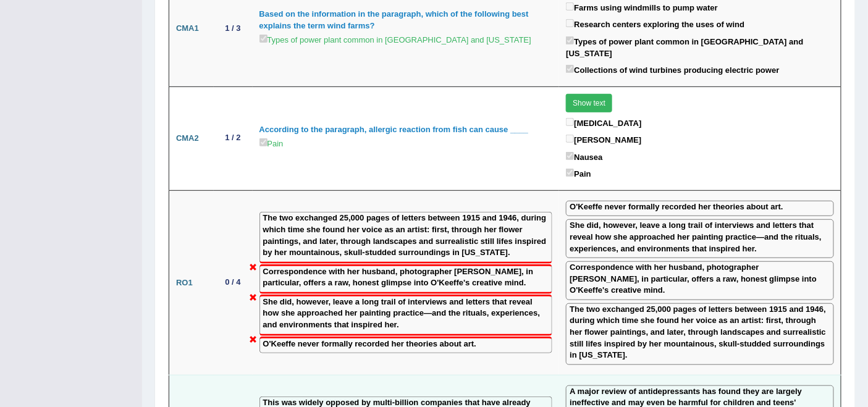
scroll to position [1784, 0]
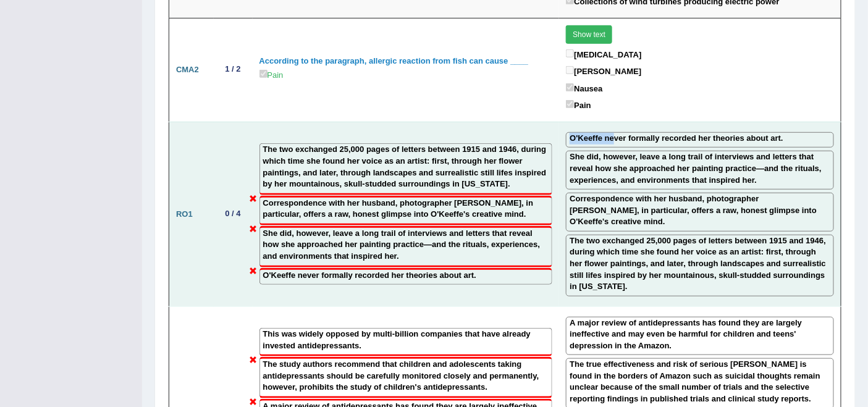
drag, startPoint x: 556, startPoint y: 44, endPoint x: 600, endPoint y: 49, distance: 44.1
click at [600, 132] on div "O'Keeffe never formally recorded her theories about art." at bounding box center [700, 140] width 268 height 16
drag, startPoint x: 553, startPoint y: 66, endPoint x: 602, endPoint y: 66, distance: 48.2
click at [602, 122] on td "O'Keeffe never formally recorded her theories about art. She did, however, leav…" at bounding box center [700, 214] width 282 height 185
drag, startPoint x: 643, startPoint y: 143, endPoint x: 677, endPoint y: 145, distance: 34.0
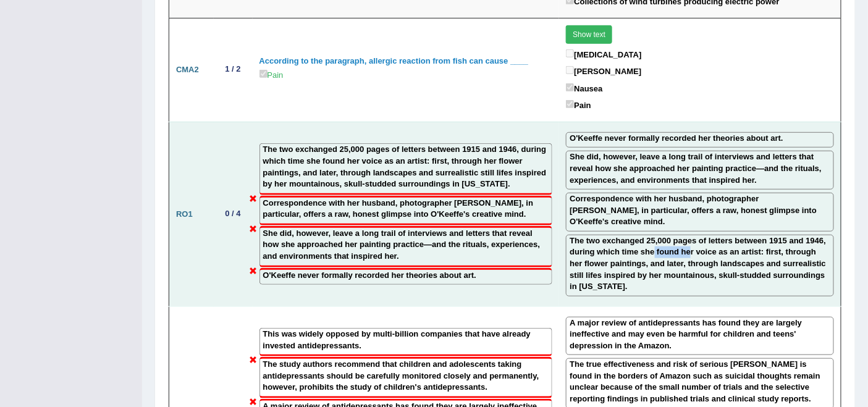
click at [677, 235] on label "The two exchanged 25,000 pages of letters between 1915 and 1946, during which t…" at bounding box center [700, 263] width 261 height 57
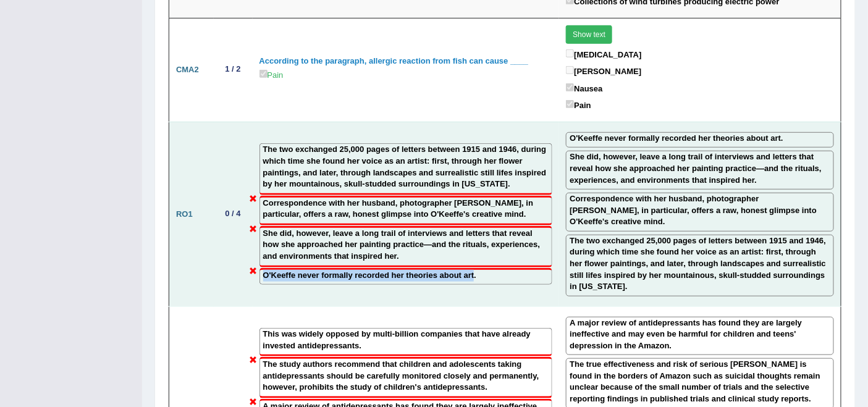
drag, startPoint x: 257, startPoint y: 178, endPoint x: 473, endPoint y: 181, distance: 216.2
click at [473, 181] on td "The two exchanged 25,000 pages of letters between 1915 and 1946, during which t…" at bounding box center [406, 214] width 307 height 185
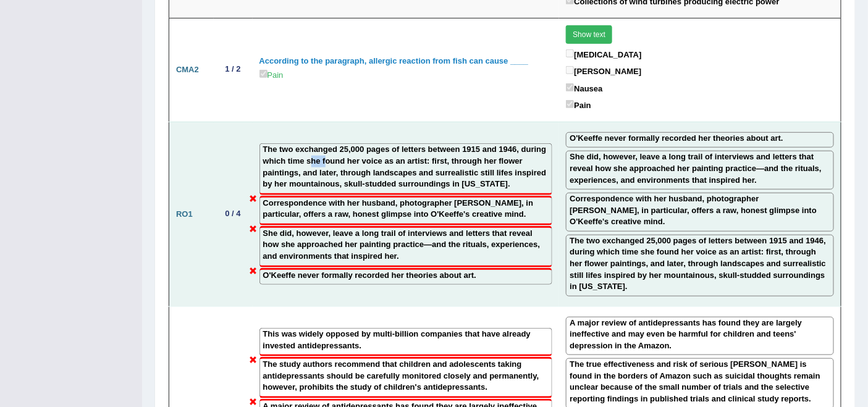
drag, startPoint x: 335, startPoint y: 57, endPoint x: 353, endPoint y: 57, distance: 17.9
click at [353, 144] on label "The two exchanged 25,000 pages of letters between 1915 and 1946, during which t…" at bounding box center [406, 167] width 286 height 46
drag, startPoint x: 560, startPoint y: 48, endPoint x: 594, endPoint y: 46, distance: 34.0
click at [594, 133] on label "O'Keeffe never formally recorded her theories about art." at bounding box center [677, 139] width 214 height 12
drag, startPoint x: 563, startPoint y: 65, endPoint x: 595, endPoint y: 64, distance: 32.1
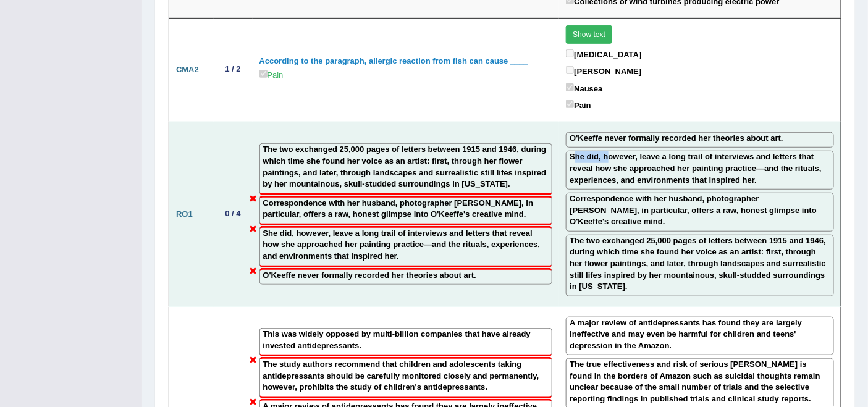
click at [595, 151] on label "She did, however, leave a long trail of interviews and letters that reveal how …" at bounding box center [700, 168] width 261 height 35
drag, startPoint x: 666, startPoint y: 104, endPoint x: 712, endPoint y: 106, distance: 46.4
click at [712, 193] on label "Correspondence with her husband, photographer Alfred Stieglitz, in particular, …" at bounding box center [700, 210] width 261 height 35
drag, startPoint x: 692, startPoint y: 122, endPoint x: 747, endPoint y: 124, distance: 54.4
click at [723, 193] on label "Correspondence with her husband, photographer Alfred Stieglitz, in particular, …" at bounding box center [700, 210] width 261 height 35
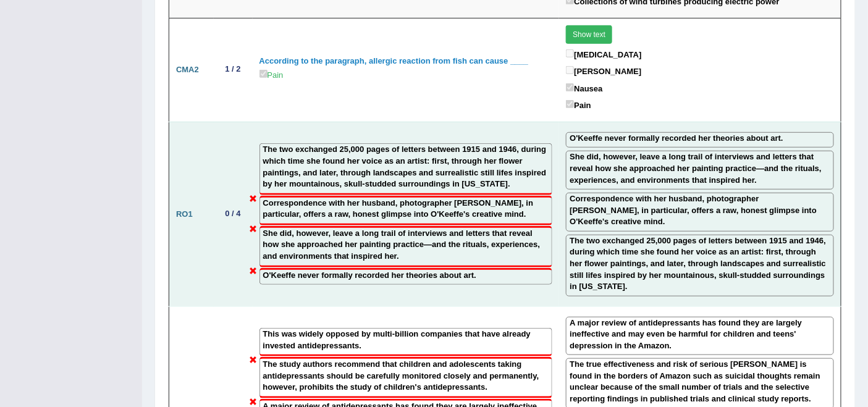
click at [751, 193] on label "Correspondence with her husband, photographer Alfred Stieglitz, in particular, …" at bounding box center [700, 210] width 261 height 35
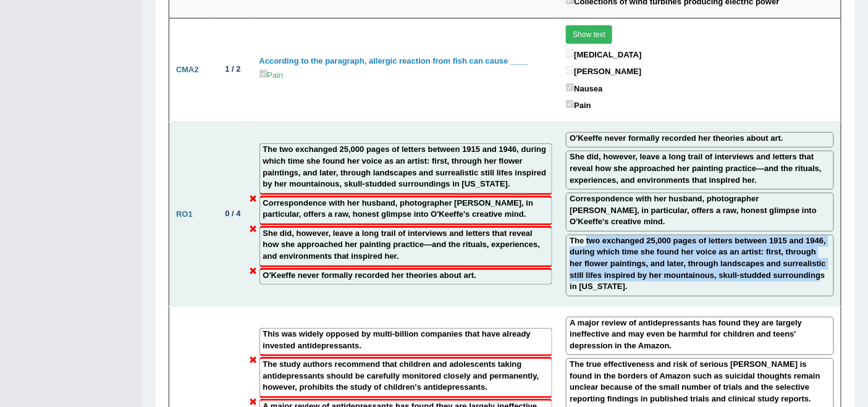
drag, startPoint x: 599, startPoint y: 137, endPoint x: 794, endPoint y: 167, distance: 196.8
click at [793, 235] on label "The two exchanged 25,000 pages of letters between 1915 and 1946, during which t…" at bounding box center [700, 263] width 261 height 57
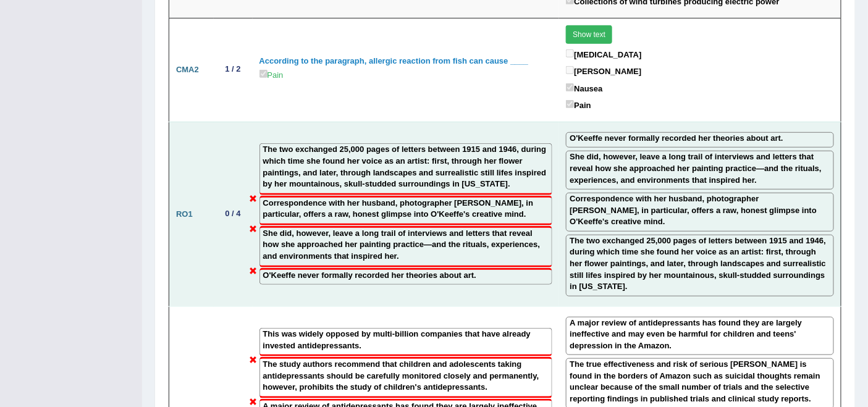
click at [795, 235] on label "The two exchanged 25,000 pages of letters between 1915 and 1946, during which t…" at bounding box center [700, 263] width 261 height 57
drag, startPoint x: 631, startPoint y: 140, endPoint x: 675, endPoint y: 152, distance: 45.6
click at [675, 235] on label "The two exchanged 25,000 pages of letters between 1915 and 1946, during which t…" at bounding box center [700, 263] width 261 height 57
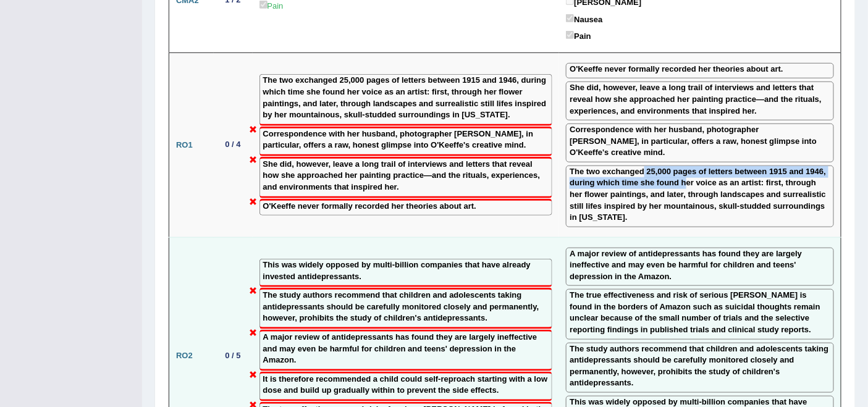
scroll to position [1922, 0]
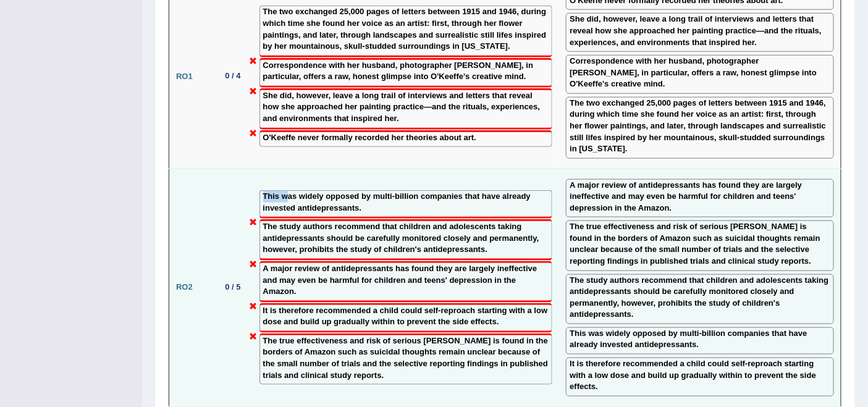
drag, startPoint x: 263, startPoint y: 79, endPoint x: 285, endPoint y: 82, distance: 22.5
click at [285, 191] on label "This was widely opposed by multi-billion companies that have already invested a…" at bounding box center [406, 202] width 286 height 23
drag, startPoint x: 300, startPoint y: 162, endPoint x: 307, endPoint y: 160, distance: 7.6
click at [301, 169] on td "This was widely opposed by multi-billion companies that have already invested a…" at bounding box center [406, 288] width 307 height 238
drag, startPoint x: 571, startPoint y: 80, endPoint x: 638, endPoint y: 81, distance: 66.1
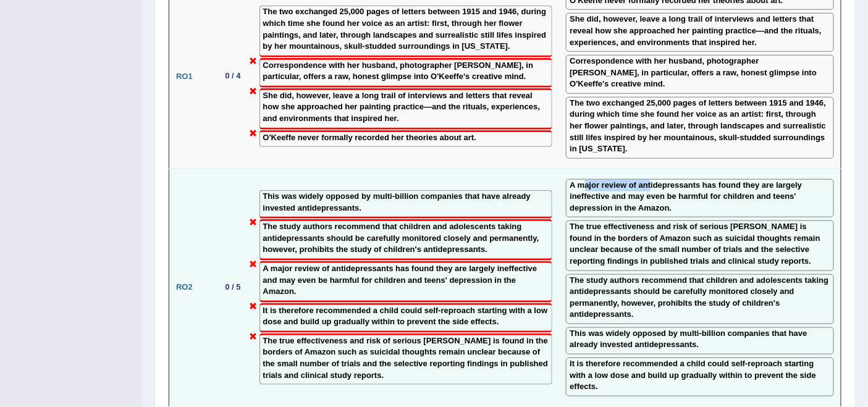
click at [638, 180] on label "A major review of antidepressants has found they are largely ineffective and ma…" at bounding box center [700, 197] width 261 height 35
drag, startPoint x: 564, startPoint y: 129, endPoint x: 578, endPoint y: 128, distance: 13.6
click at [578, 221] on label "The true effectiveness and risk of serious harms is found in the borders of Ama…" at bounding box center [700, 244] width 261 height 46
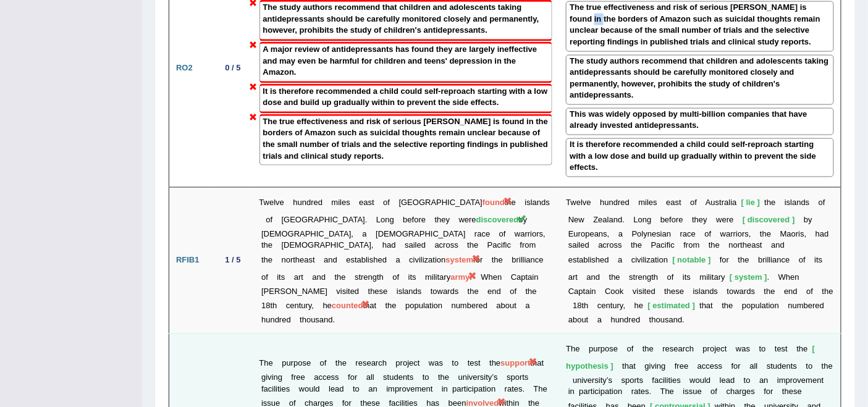
scroll to position [2128, 0]
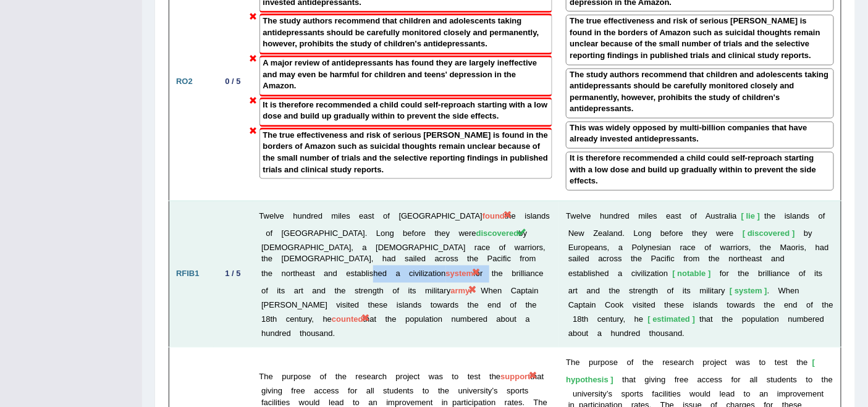
drag, startPoint x: 304, startPoint y: 166, endPoint x: 348, endPoint y: 164, distance: 44.5
click at [348, 201] on td "Twelve hundred miles east of Australia found the islands of New Zealand. Long b…" at bounding box center [406, 274] width 307 height 146
click at [359, 201] on td "Twelve hundred miles east of Australia found the islands of New Zealand. Long b…" at bounding box center [406, 274] width 307 height 146
drag, startPoint x: 340, startPoint y: 161, endPoint x: 368, endPoint y: 159, distance: 27.2
click at [355, 201] on td "Twelve hundred miles east of Australia found the islands of New Zealand. Long b…" at bounding box center [406, 274] width 307 height 146
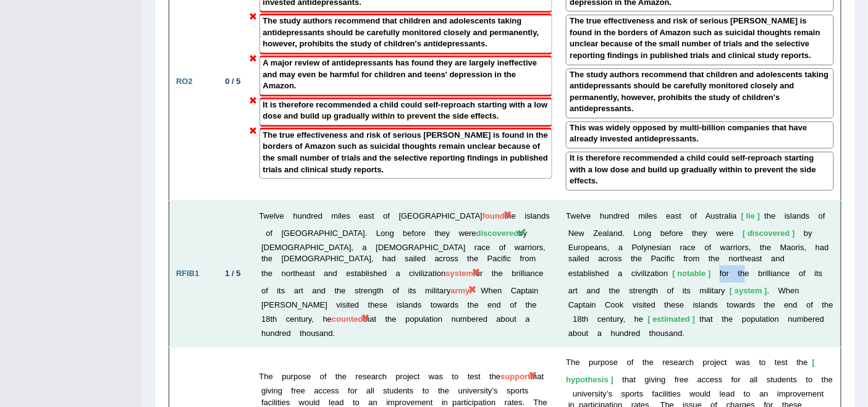
drag, startPoint x: 657, startPoint y: 155, endPoint x: 659, endPoint y: 164, distance: 9.0
click at [681, 201] on td "T w e l v e h u n d r e d m i l e s e a s t o f A u s t r a l i a lie t h e i s…" at bounding box center [700, 274] width 282 height 146
drag, startPoint x: 312, startPoint y: 167, endPoint x: 343, endPoint y: 169, distance: 31.5
click at [343, 201] on td "Twelve hundred miles east of Australia found the islands of New Zealand. Long b…" at bounding box center [406, 274] width 307 height 146
drag, startPoint x: 370, startPoint y: 186, endPoint x: 380, endPoint y: 187, distance: 9.9
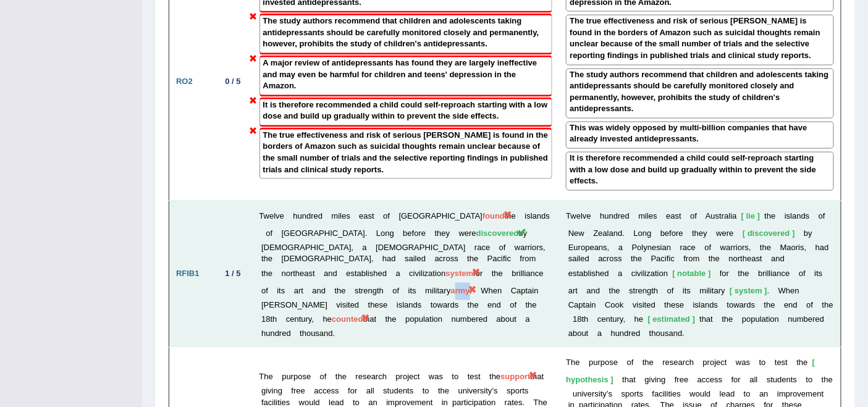
click at [450, 287] on span "army" at bounding box center [459, 291] width 19 height 9
drag, startPoint x: 328, startPoint y: 182, endPoint x: 368, endPoint y: 181, distance: 40.2
click at [368, 201] on td "Twelve hundred miles east of Australia found the islands of New Zealand. Long b…" at bounding box center [406, 274] width 307 height 146
drag, startPoint x: 377, startPoint y: 206, endPoint x: 371, endPoint y: 184, distance: 22.5
click at [375, 201] on td "Twelve hundred miles east of Australia found the islands of New Zealand. Long b…" at bounding box center [406, 274] width 307 height 146
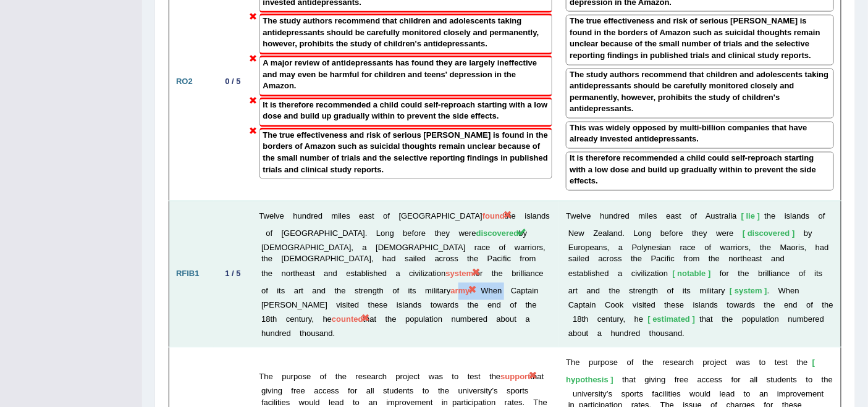
drag, startPoint x: 369, startPoint y: 182, endPoint x: 414, endPoint y: 181, distance: 44.5
click at [415, 201] on td "Twelve hundred miles east of Australia found the islands of New Zealand. Long b…" at bounding box center [406, 274] width 307 height 146
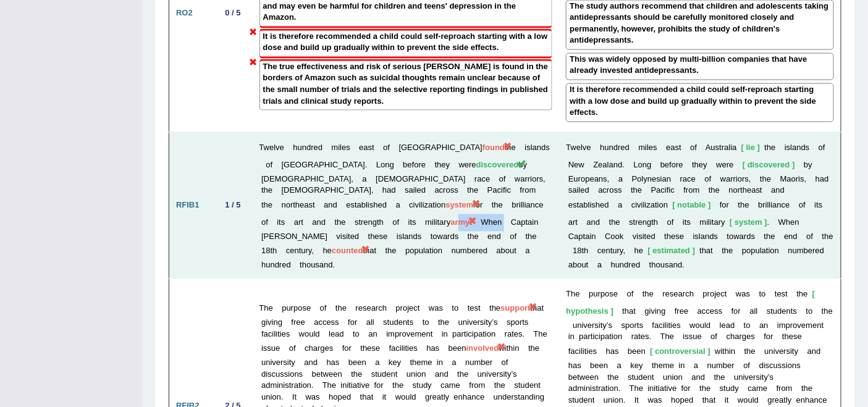
scroll to position [2265, 0]
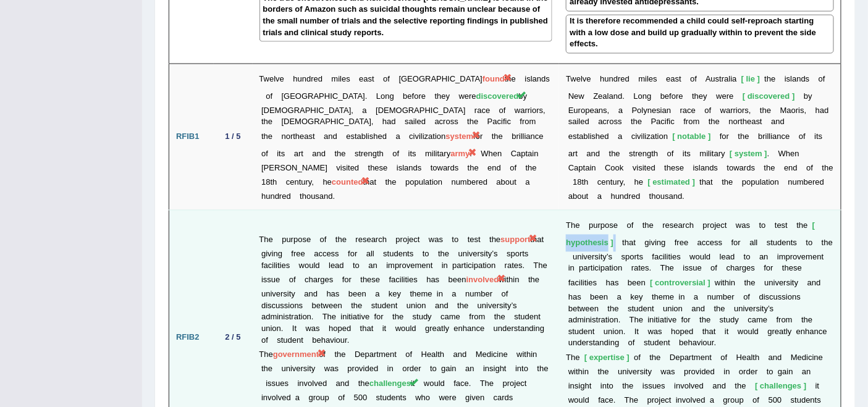
drag, startPoint x: 555, startPoint y: 135, endPoint x: 604, endPoint y: 138, distance: 48.9
click at [604, 210] on td "T h e p u r p o s e o f t h e r e s e a r c h p r o j e c t w a s t o t e s t t…" at bounding box center [700, 338] width 282 height 256
click at [560, 210] on td "T h e p u r p o s e o f t h e r e s e a r c h p r o j e c t w a s t o t e s t t…" at bounding box center [700, 338] width 282 height 256
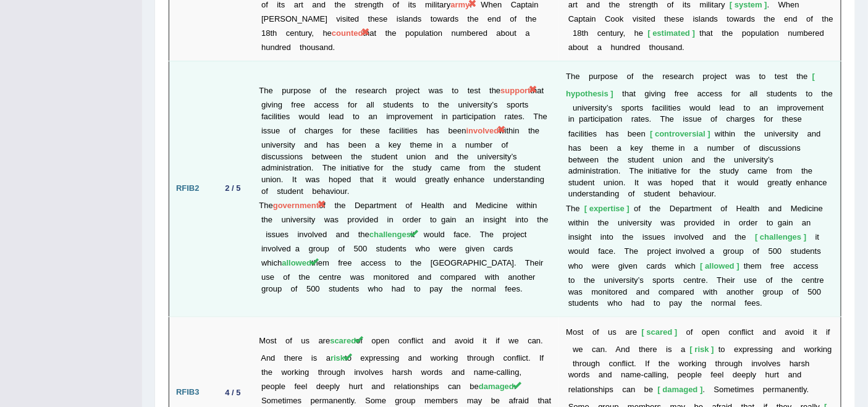
scroll to position [2471, 0]
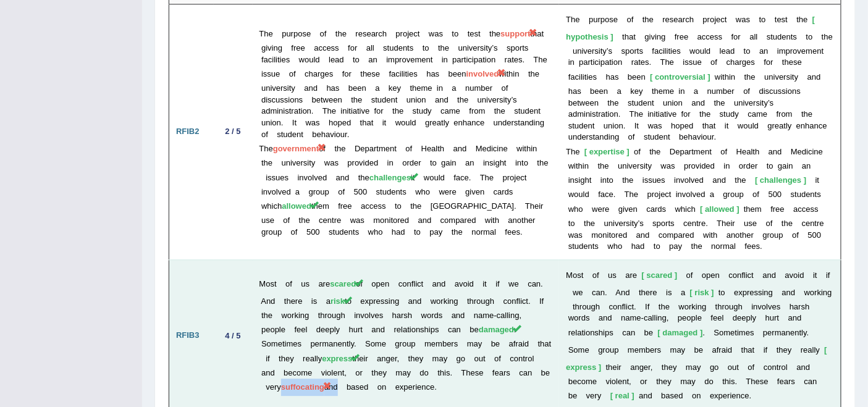
drag, startPoint x: 383, startPoint y: 259, endPoint x: 434, endPoint y: 256, distance: 50.7
click at [434, 259] on td "Most of us are scared of open conflict and avoid it if we can. And there is a r…" at bounding box center [406, 335] width 307 height 153
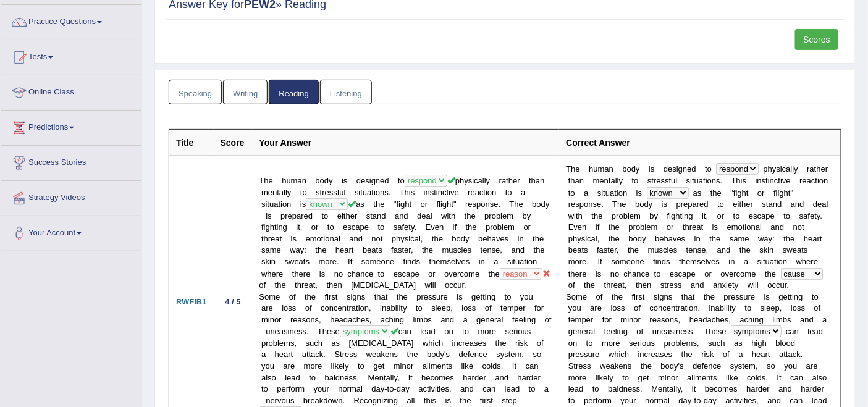
scroll to position [0, 0]
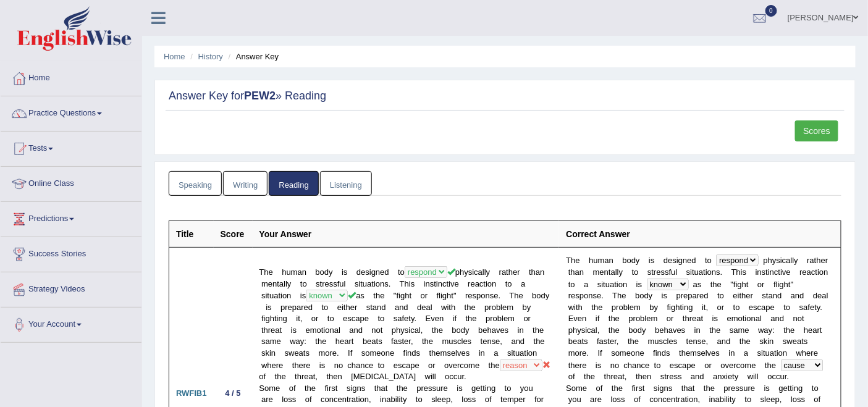
click at [813, 132] on link "Scores" at bounding box center [816, 130] width 43 height 21
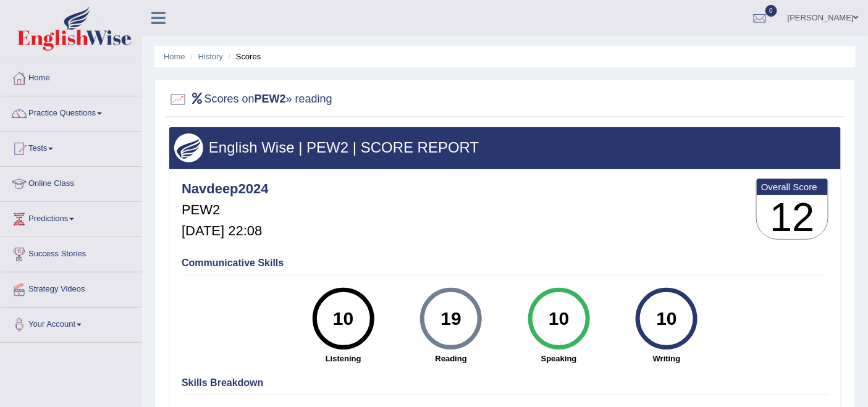
drag, startPoint x: 437, startPoint y: 315, endPoint x: 473, endPoint y: 314, distance: 36.5
click at [465, 314] on div "19" at bounding box center [451, 319] width 45 height 52
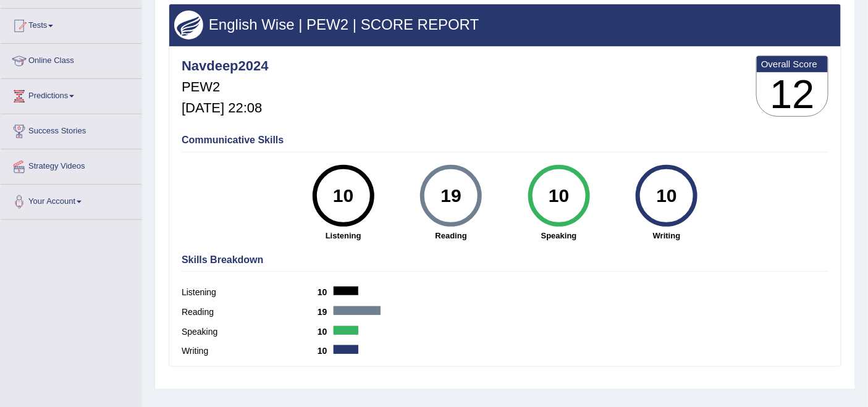
scroll to position [137, 0]
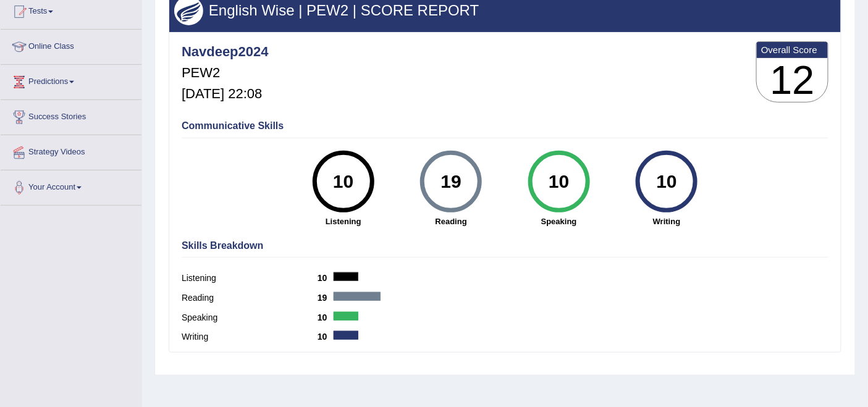
click at [461, 267] on div "Skills Breakdown Listening 10 Reading 19 Speaking 10 Writing 10" at bounding box center [505, 293] width 653 height 118
drag, startPoint x: 433, startPoint y: 172, endPoint x: 474, endPoint y: 174, distance: 41.5
click at [474, 174] on div "19" at bounding box center [451, 182] width 62 height 62
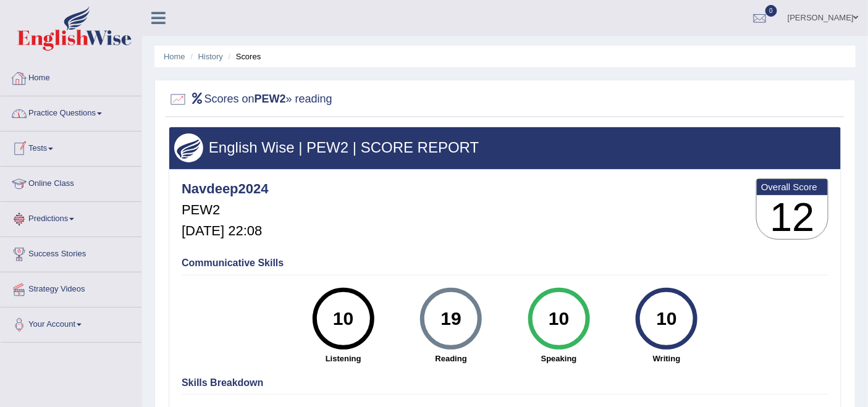
scroll to position [0, 0]
click at [48, 147] on link "Tests" at bounding box center [71, 147] width 141 height 31
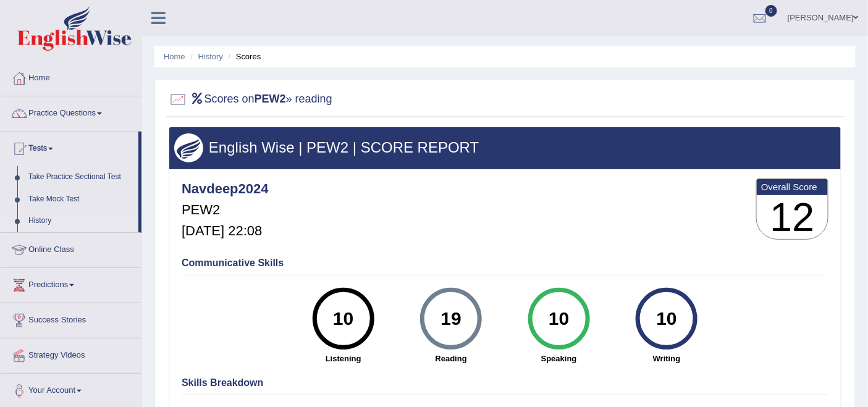
click at [40, 217] on link "History" at bounding box center [81, 221] width 116 height 22
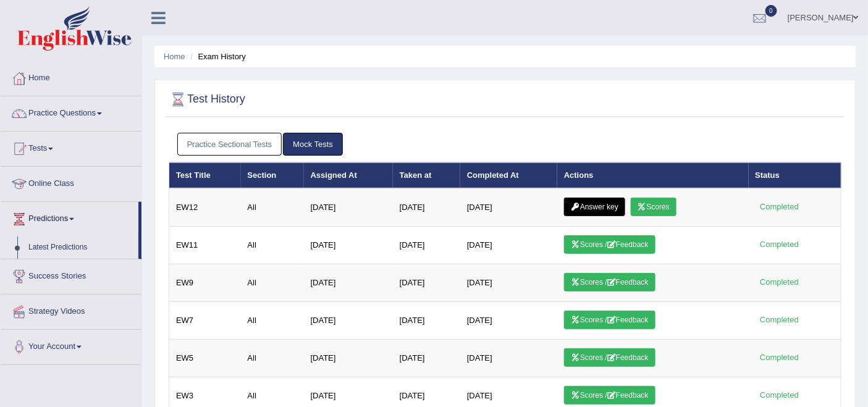
click at [221, 141] on link "Practice Sectional Tests" at bounding box center [229, 144] width 105 height 23
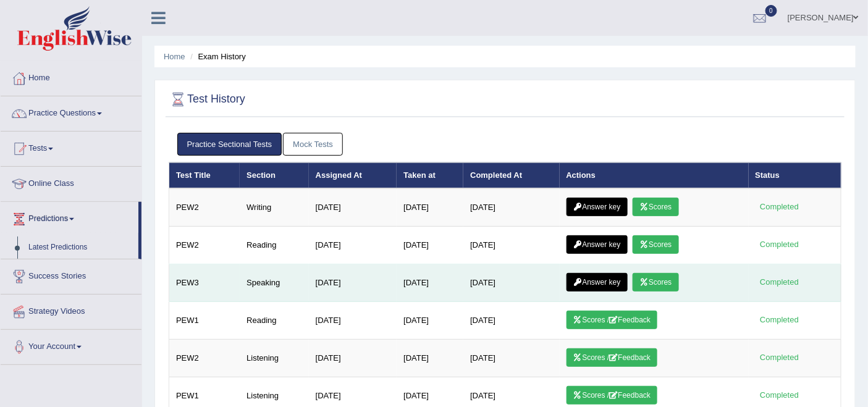
click at [607, 279] on link "Answer key" at bounding box center [596, 282] width 61 height 19
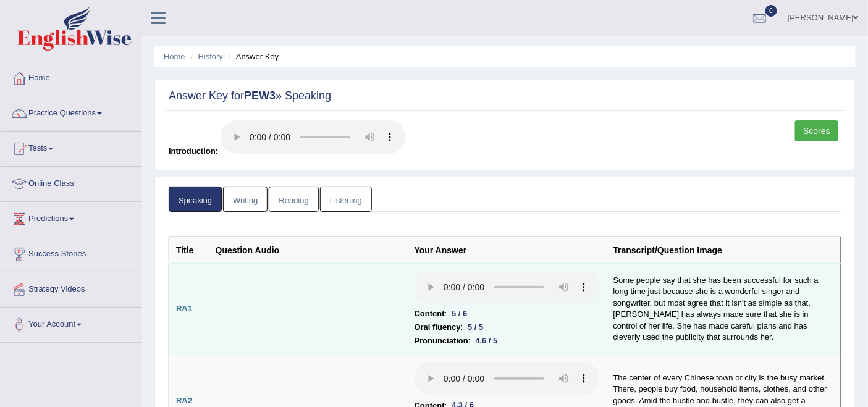
scroll to position [69, 0]
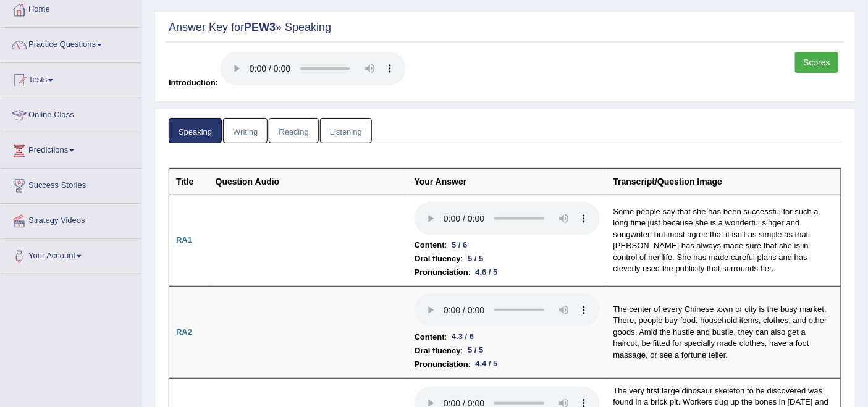
click at [820, 63] on link "Scores" at bounding box center [816, 62] width 43 height 21
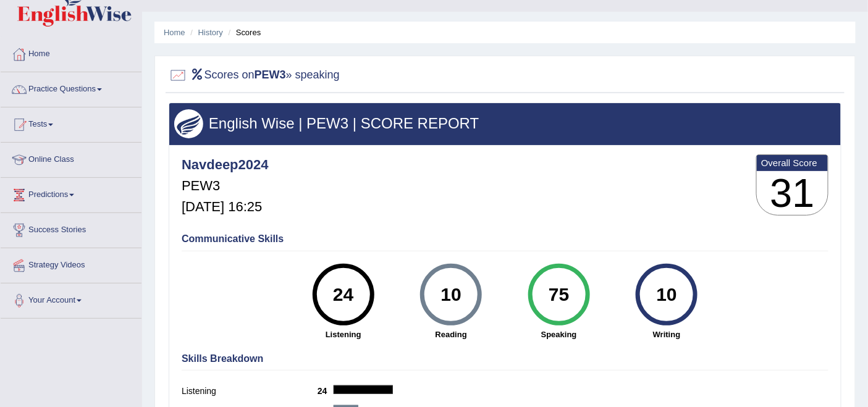
scroll to position [137, 0]
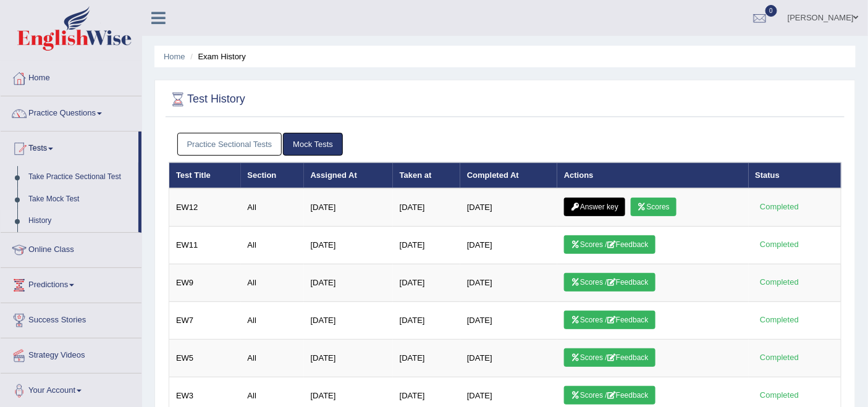
click at [298, 145] on link "Mock Tests" at bounding box center [313, 144] width 60 height 23
click at [301, 144] on link "Mock Tests" at bounding box center [313, 144] width 60 height 23
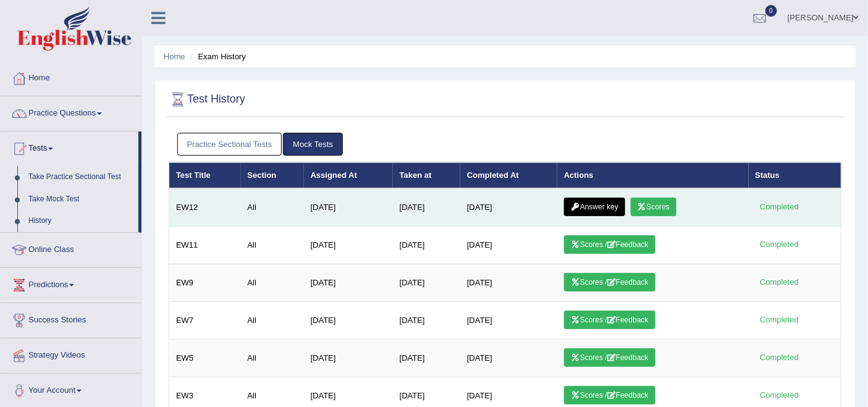
click at [592, 202] on link "Answer key" at bounding box center [594, 207] width 61 height 19
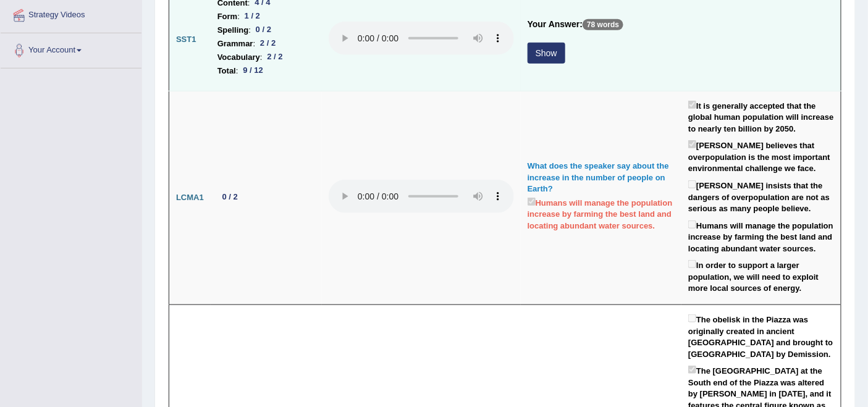
click at [543, 51] on button "Show" at bounding box center [547, 53] width 38 height 21
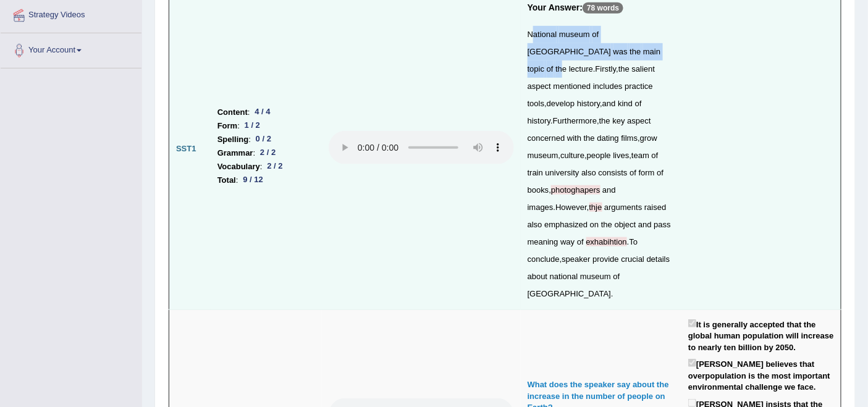
drag, startPoint x: 532, startPoint y: 32, endPoint x: 584, endPoint y: 72, distance: 65.6
click at [581, 51] on div "National museum of Australia was the main topic of the lecture . Firstly , the …" at bounding box center [601, 164] width 147 height 277
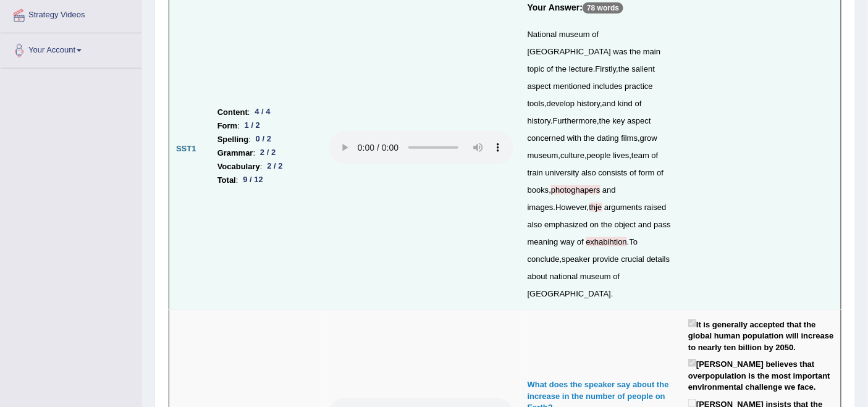
drag, startPoint x: 592, startPoint y: 81, endPoint x: 574, endPoint y: 76, distance: 18.6
click at [575, 99] on span "develop" at bounding box center [561, 103] width 28 height 9
drag, startPoint x: 552, startPoint y: 170, endPoint x: 597, endPoint y: 170, distance: 45.7
click at [597, 170] on div "National museum of Australia was the main topic of the lecture . Firstly , the …" at bounding box center [601, 164] width 147 height 277
drag, startPoint x: 558, startPoint y: 181, endPoint x: 584, endPoint y: 185, distance: 26.3
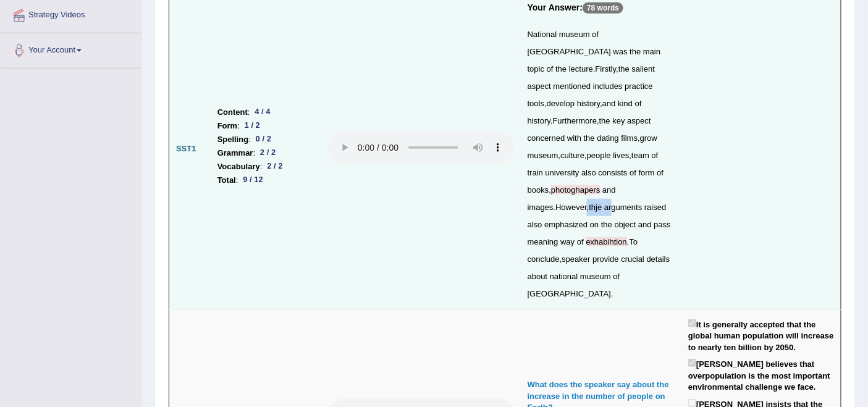
click at [584, 185] on div "National museum of Australia was the main topic of the lecture . Firstly , the …" at bounding box center [601, 164] width 147 height 277
drag, startPoint x: 579, startPoint y: 219, endPoint x: 625, endPoint y: 217, distance: 45.1
click at [625, 217] on div "National museum of Australia was the main topic of the lecture . Firstly , the …" at bounding box center [601, 164] width 147 height 277
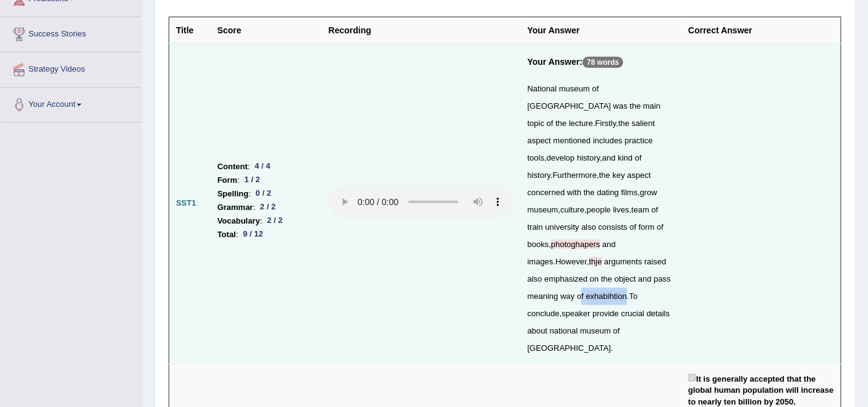
scroll to position [137, 0]
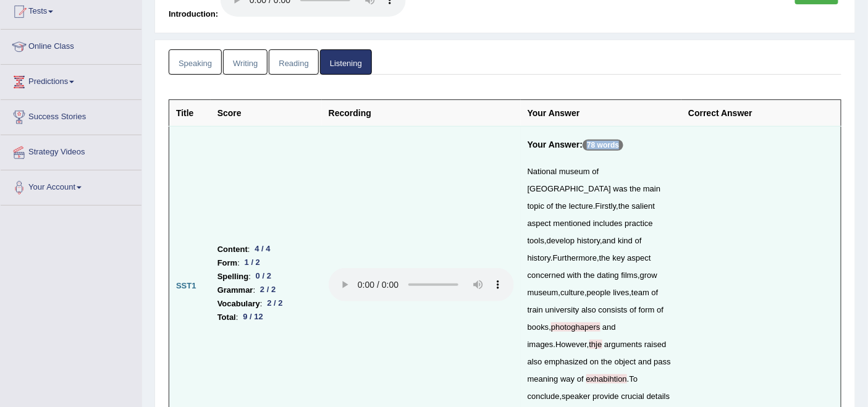
drag, startPoint x: 589, startPoint y: 139, endPoint x: 632, endPoint y: 139, distance: 43.2
click at [632, 140] on h5 "Your Answer: 78 words" at bounding box center [601, 148] width 147 height 17
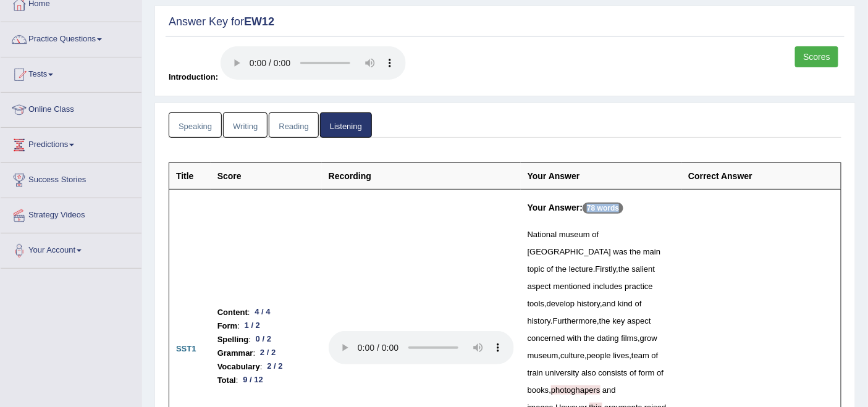
scroll to position [0, 0]
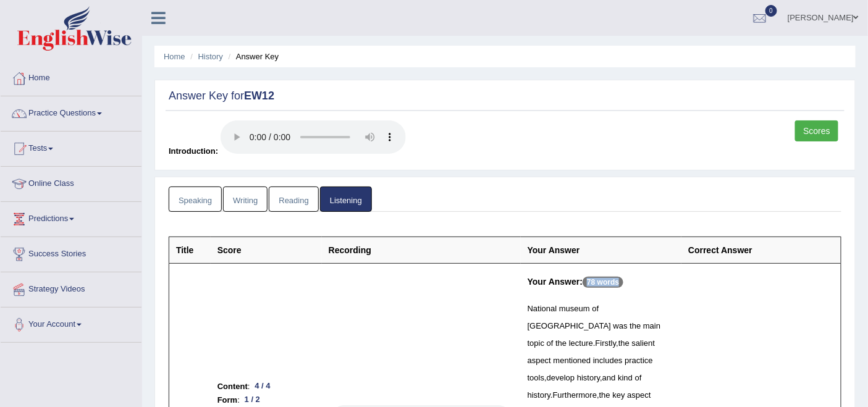
click at [822, 130] on link "Scores" at bounding box center [816, 130] width 43 height 21
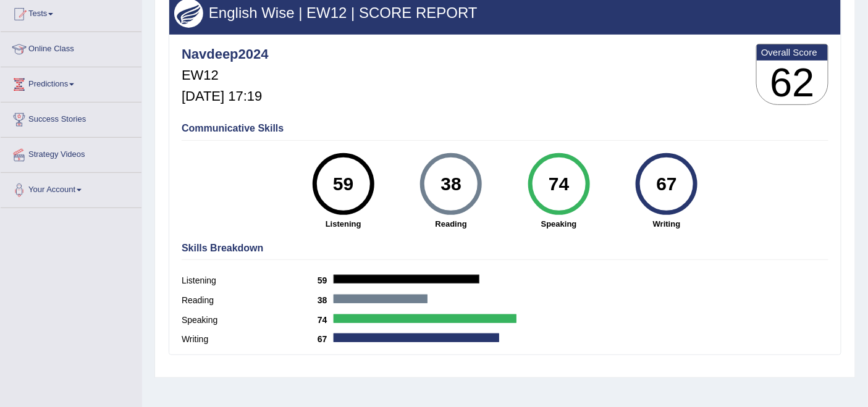
scroll to position [137, 0]
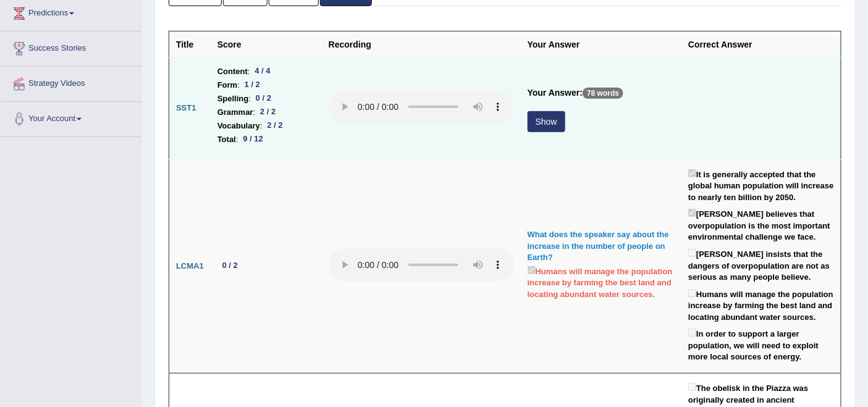
click at [550, 116] on button "Show" at bounding box center [547, 121] width 38 height 21
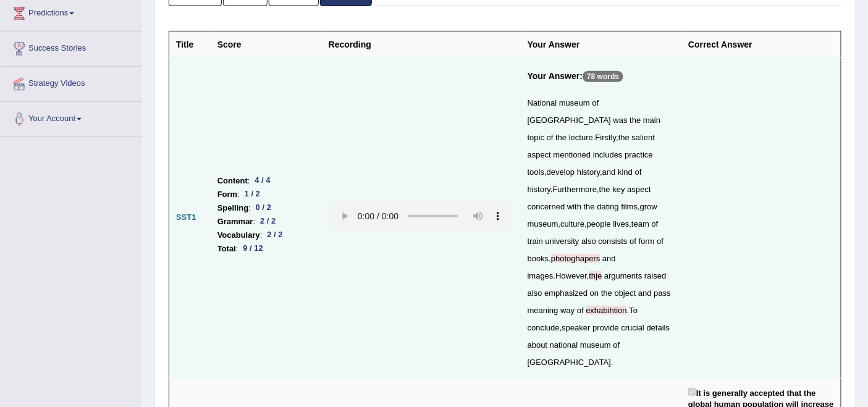
drag, startPoint x: 251, startPoint y: 158, endPoint x: 267, endPoint y: 158, distance: 15.4
click at [265, 174] on div "4 / 4" at bounding box center [262, 180] width 25 height 13
drag, startPoint x: 248, startPoint y: 181, endPoint x: 272, endPoint y: 181, distance: 24.7
click at [272, 181] on ul "Content : 4 / 4 Form : 1 / 2 Spelling : 0 / 2 Grammar : 2 / 2 Vocabulary : 2 / …" at bounding box center [266, 215] width 98 height 82
click at [280, 215] on li "Grammar : 2 / 2" at bounding box center [266, 222] width 98 height 14
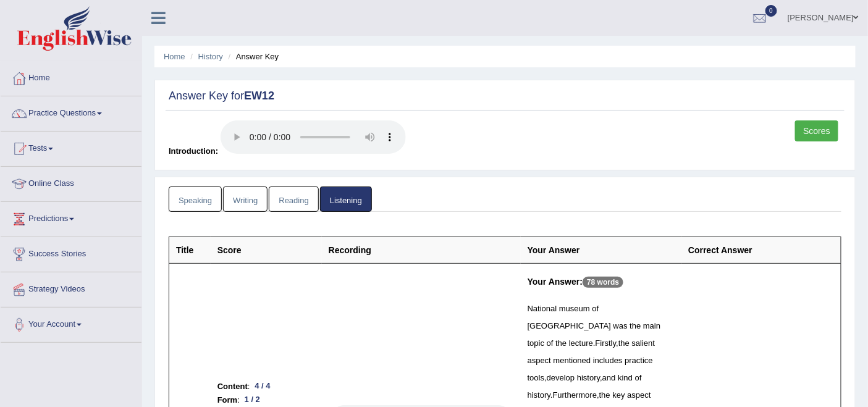
click at [195, 200] on link "Speaking" at bounding box center [195, 199] width 53 height 25
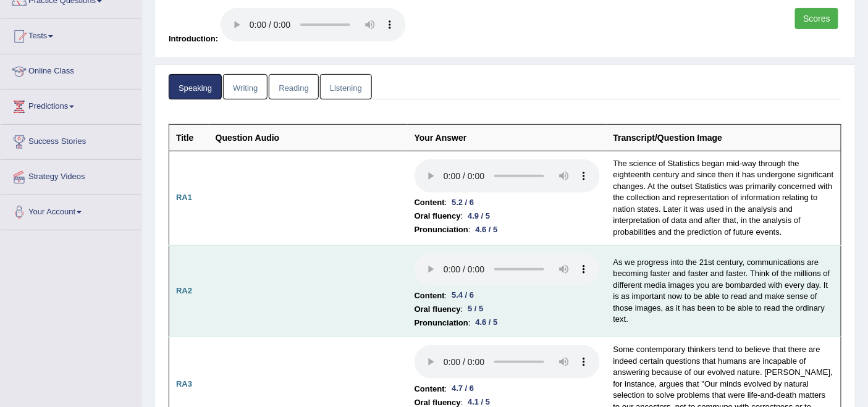
scroll to position [137, 0]
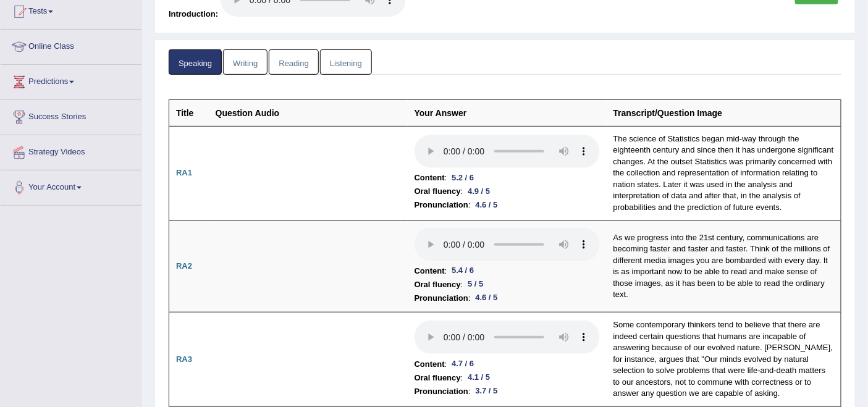
click at [292, 63] on link "Reading" at bounding box center [293, 61] width 49 height 25
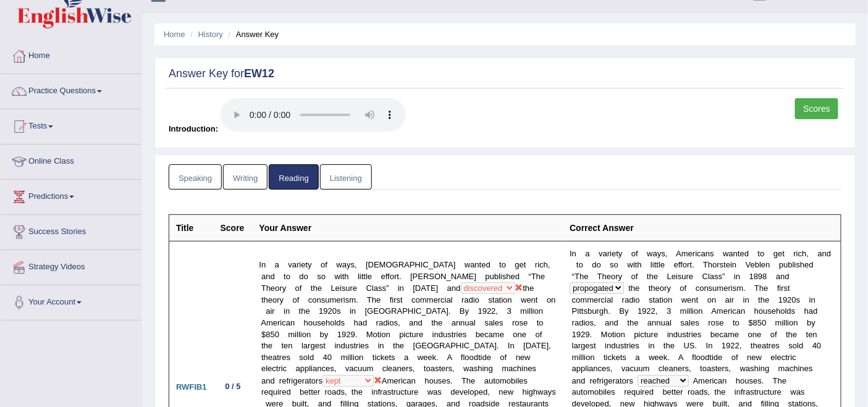
scroll to position [0, 0]
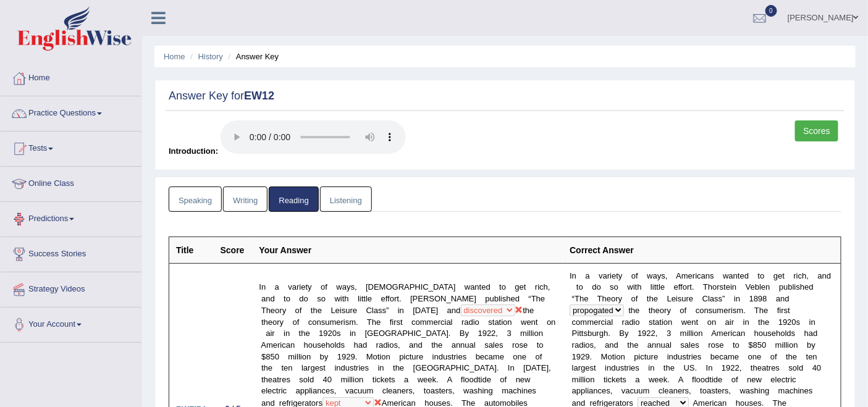
click at [62, 216] on link "Predictions" at bounding box center [71, 217] width 141 height 31
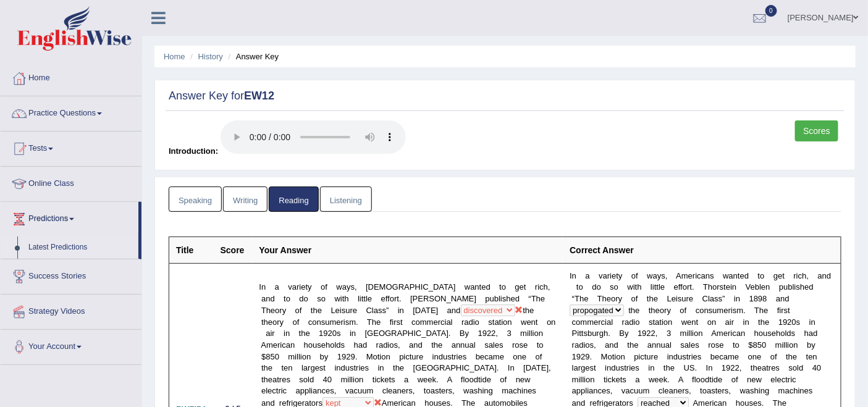
click at [48, 245] on link "Latest Predictions" at bounding box center [81, 248] width 116 height 22
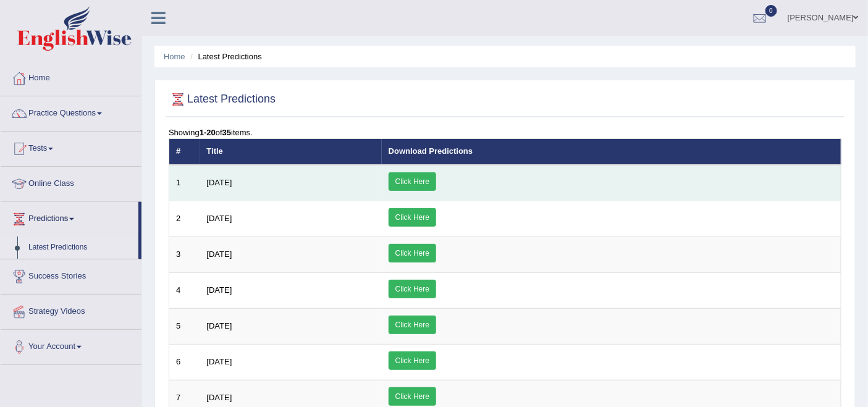
click at [436, 179] on link "Click Here" at bounding box center [413, 181] width 48 height 19
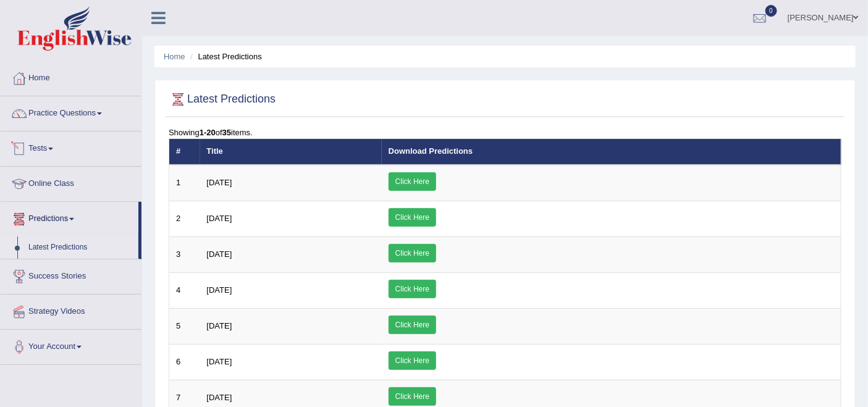
click at [53, 145] on link "Tests" at bounding box center [71, 147] width 141 height 31
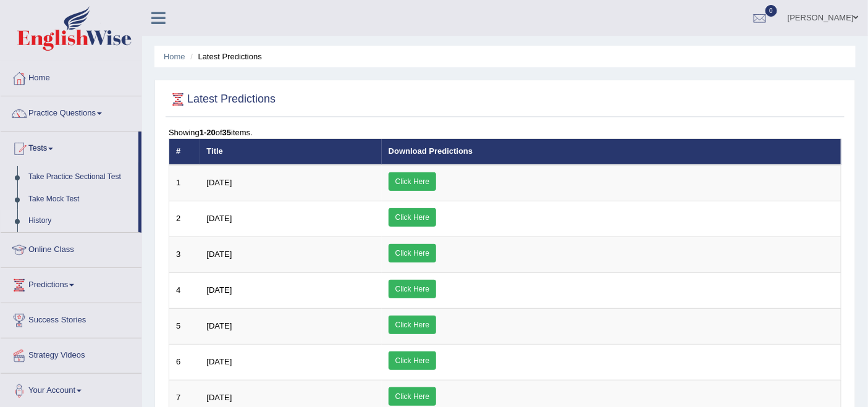
click at [38, 219] on link "History" at bounding box center [81, 221] width 116 height 22
click at [45, 216] on link "History" at bounding box center [81, 221] width 116 height 22
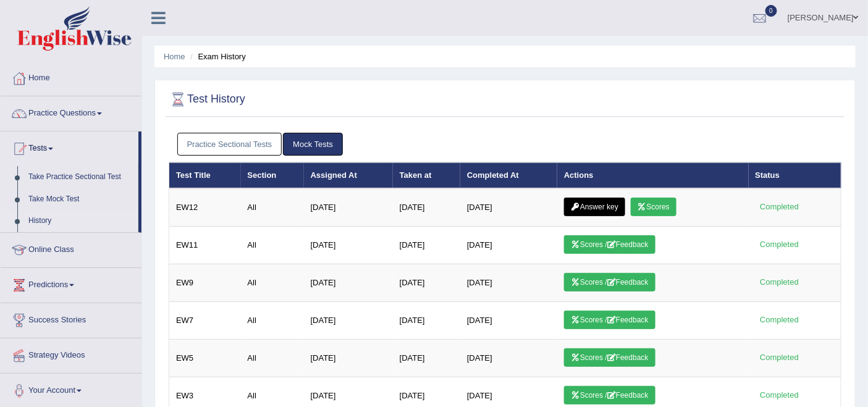
click at [245, 141] on link "Practice Sectional Tests" at bounding box center [229, 144] width 105 height 23
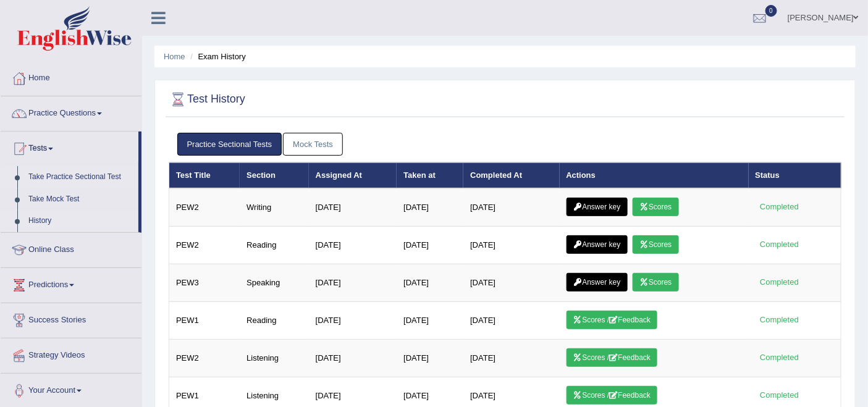
click at [70, 171] on link "Take Practice Sectional Test" at bounding box center [81, 177] width 116 height 22
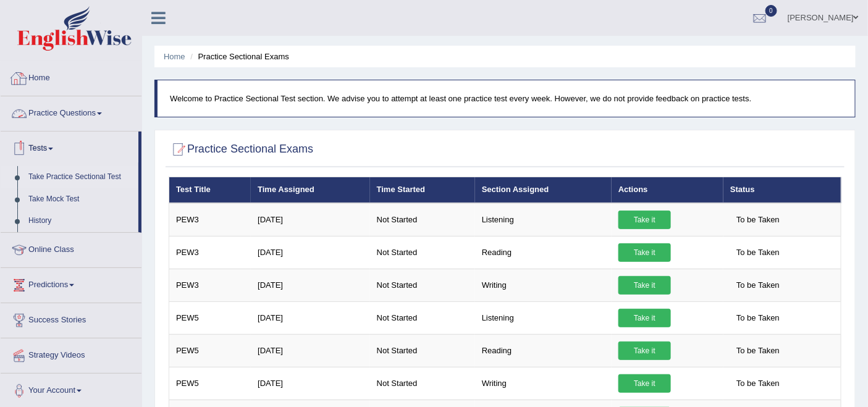
click at [44, 77] on link "Home" at bounding box center [71, 76] width 141 height 31
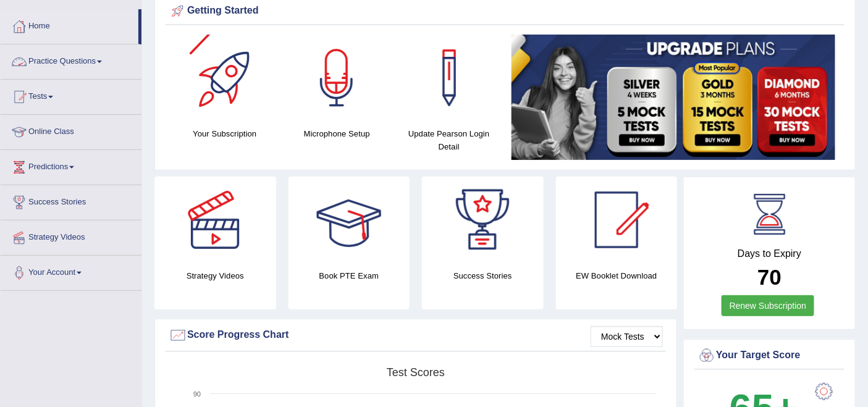
scroll to position [69, 0]
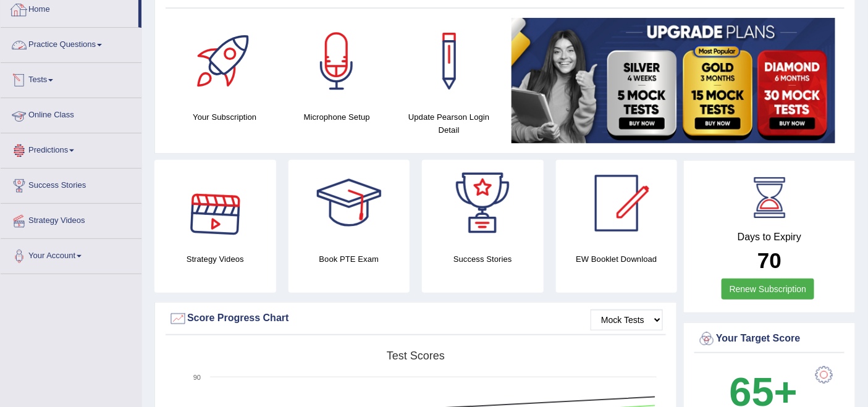
click at [81, 39] on link "Practice Questions" at bounding box center [71, 43] width 141 height 31
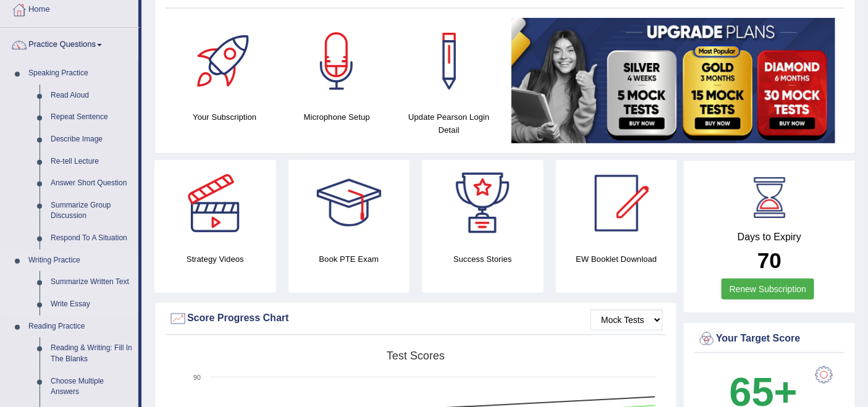
click at [45, 259] on link "Writing Practice" at bounding box center [81, 261] width 116 height 22
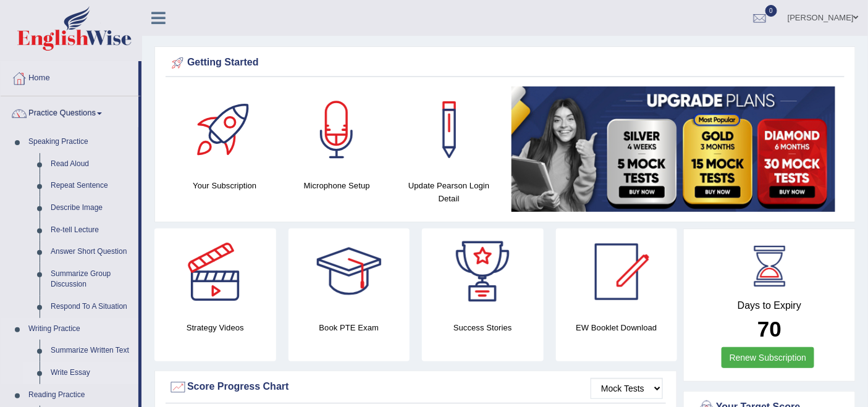
click at [72, 371] on link "Write Essay" at bounding box center [91, 373] width 93 height 22
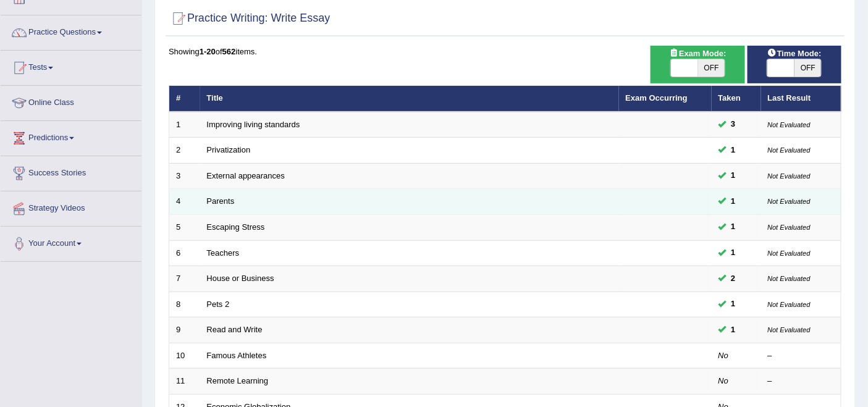
scroll to position [137, 0]
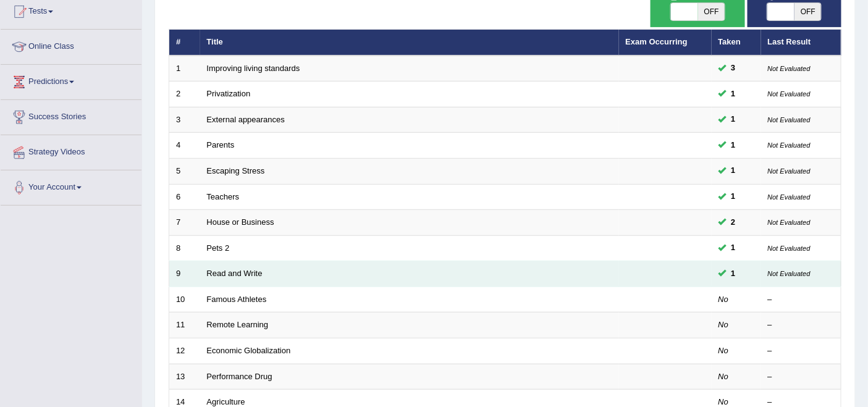
click at [731, 272] on span "1" at bounding box center [733, 273] width 14 height 13
click at [716, 266] on td "1" at bounding box center [736, 274] width 49 height 26
click at [791, 271] on small "Not Evaluated" at bounding box center [789, 273] width 43 height 7
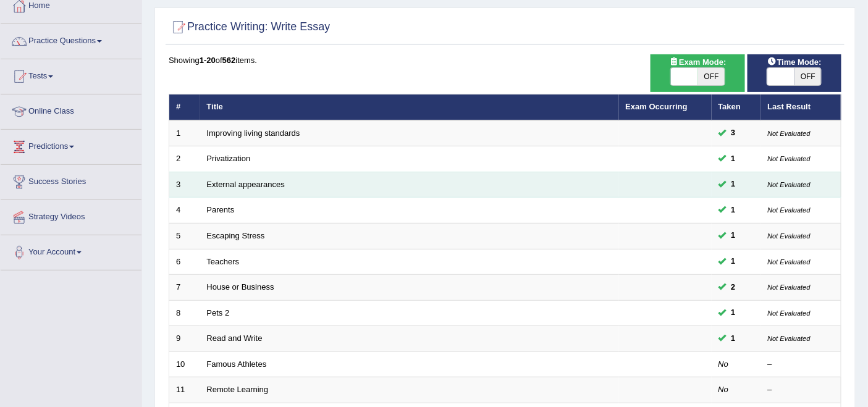
scroll to position [0, 0]
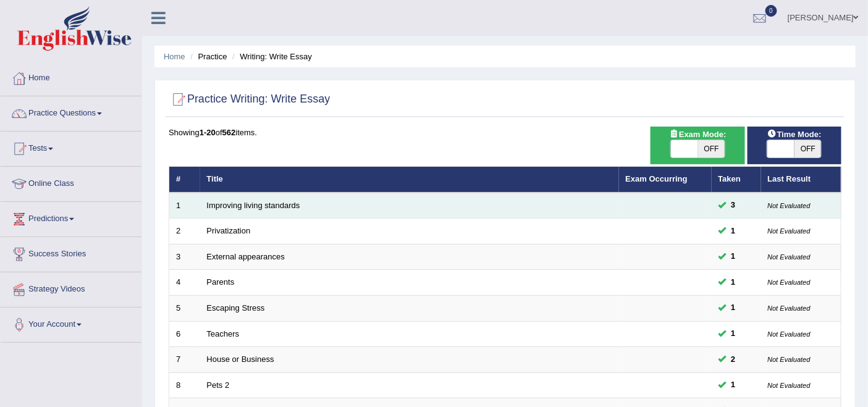
click at [730, 203] on span "3" at bounding box center [733, 205] width 14 height 13
click at [730, 202] on span "3" at bounding box center [733, 205] width 14 height 13
click at [793, 204] on small "Not Evaluated" at bounding box center [789, 205] width 43 height 7
click at [793, 206] on small "Not Evaluated" at bounding box center [789, 205] width 43 height 7
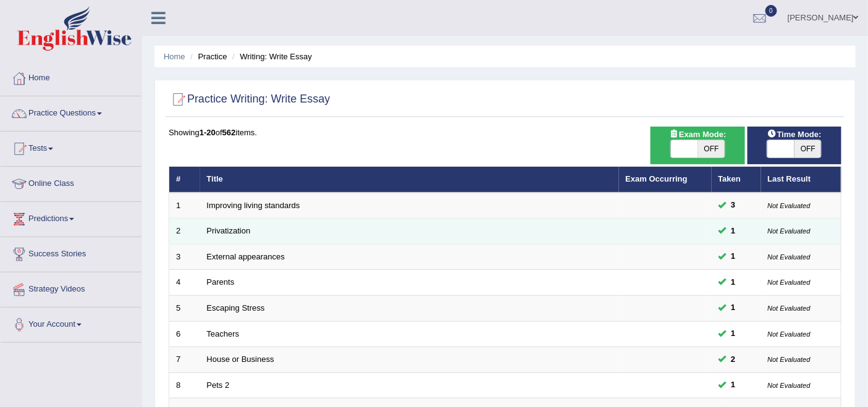
click at [787, 230] on small "Not Evaluated" at bounding box center [789, 230] width 43 height 7
click at [732, 226] on span "1" at bounding box center [733, 231] width 14 height 13
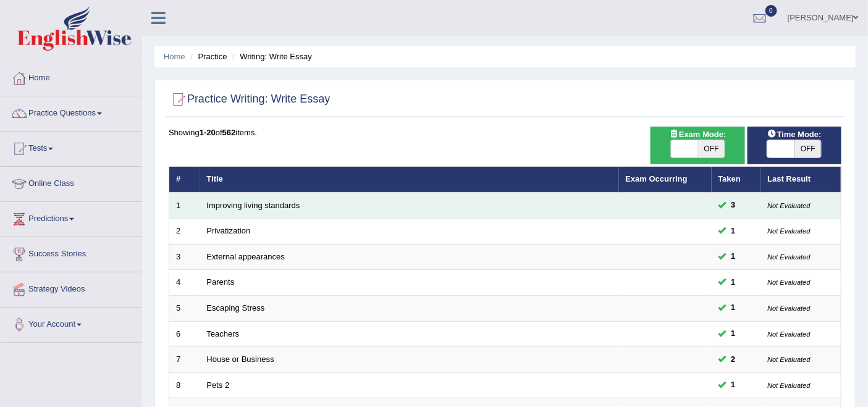
click at [735, 206] on span "3" at bounding box center [733, 205] width 14 height 13
click at [259, 203] on link "Improving living standards" at bounding box center [253, 205] width 93 height 9
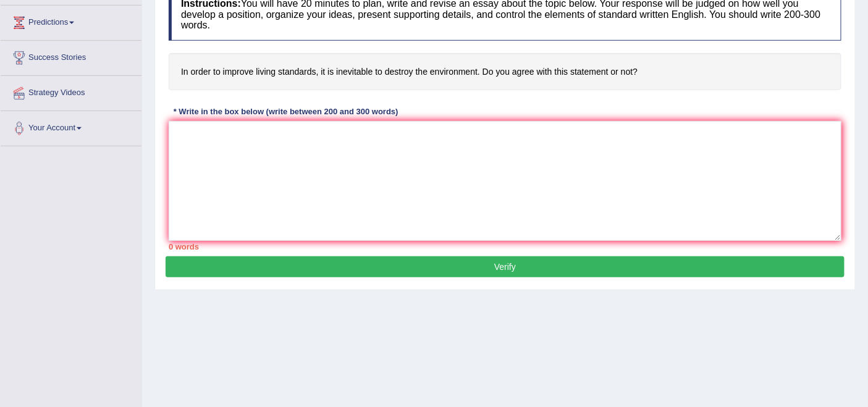
scroll to position [206, 0]
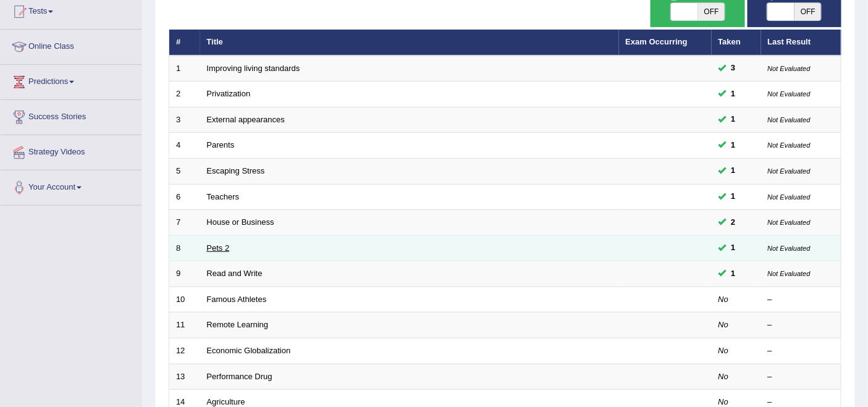
click at [214, 243] on link "Pets 2" at bounding box center [218, 247] width 23 height 9
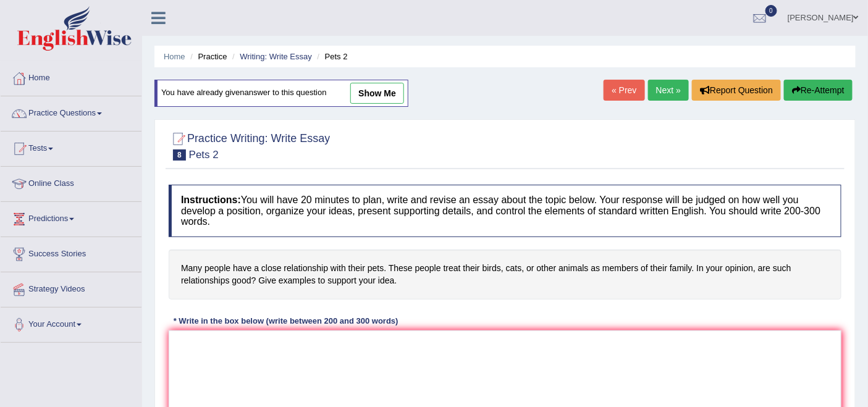
click at [383, 93] on link "show me" at bounding box center [377, 93] width 54 height 21
type textarea "It is point to debate that people have good bonding with their pets. A signific…"
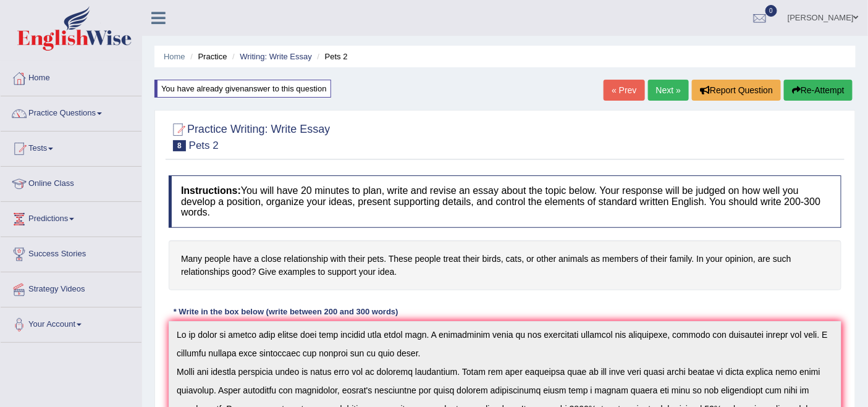
scroll to position [69, 0]
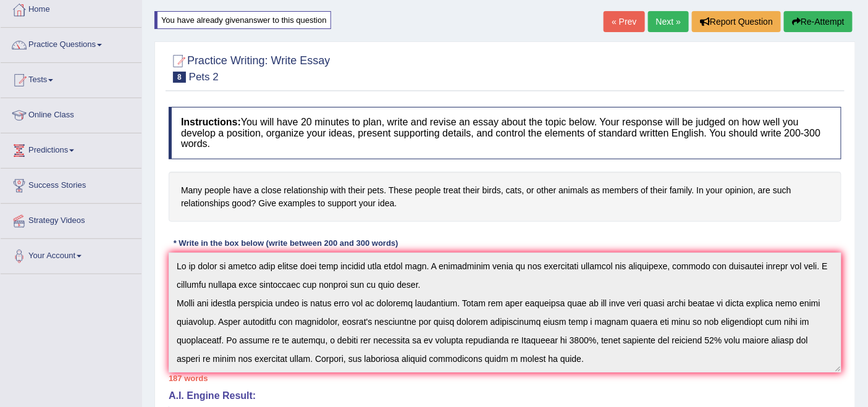
drag, startPoint x: 297, startPoint y: 128, endPoint x: 372, endPoint y: 127, distance: 76.0
click at [372, 127] on h4 "Instructions: You will have 20 minutes to plan, write and revise an essay about…" at bounding box center [505, 133] width 673 height 53
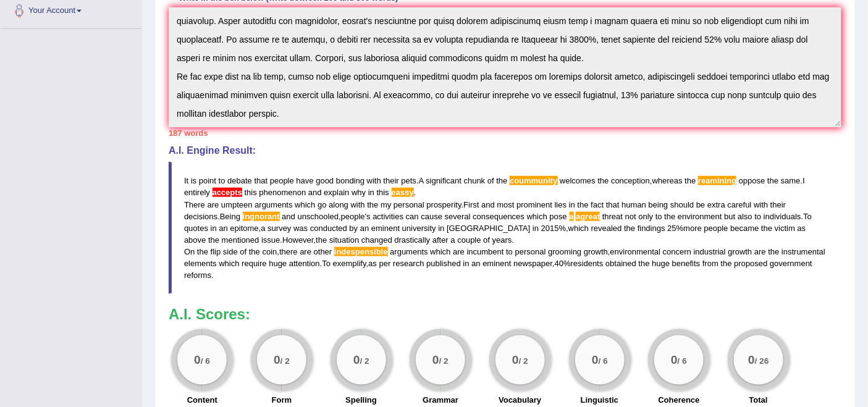
scroll to position [411, 0]
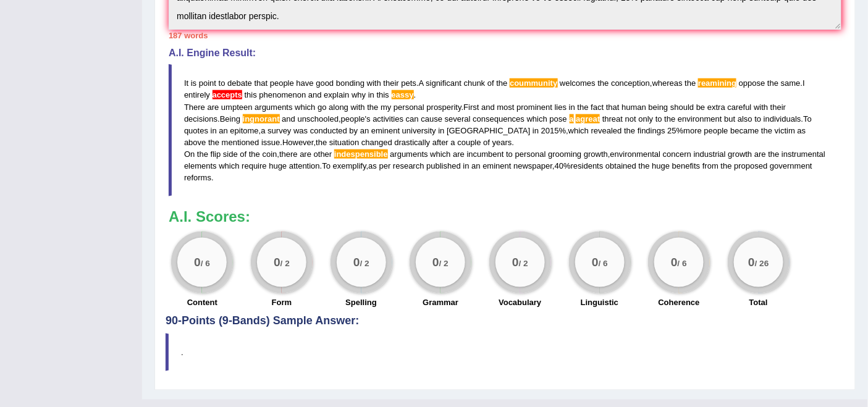
drag, startPoint x: 335, startPoint y: 146, endPoint x: 388, endPoint y: 155, distance: 53.2
click at [385, 156] on blockquote "It is point to debate that people have good bonding with their pets . A signifi…" at bounding box center [505, 130] width 673 height 132
drag, startPoint x: 166, startPoint y: 34, endPoint x: 218, endPoint y: 29, distance: 52.7
click at [218, 29] on div "Instructions: You will have 20 minutes to plan, write and revise an essay about…" at bounding box center [505, 36] width 679 height 557
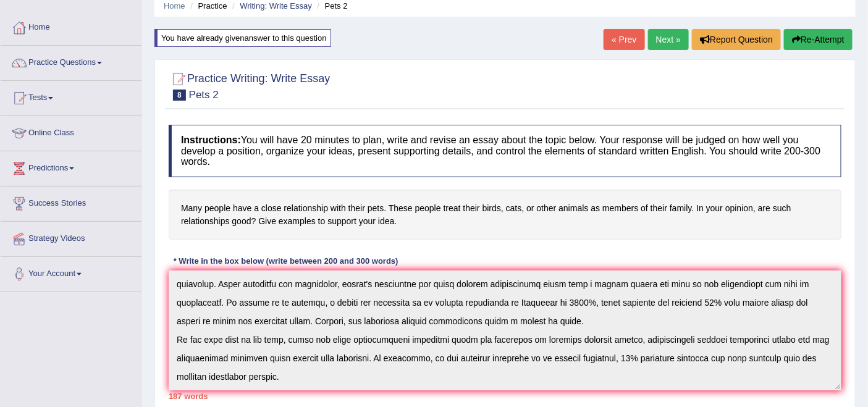
scroll to position [0, 0]
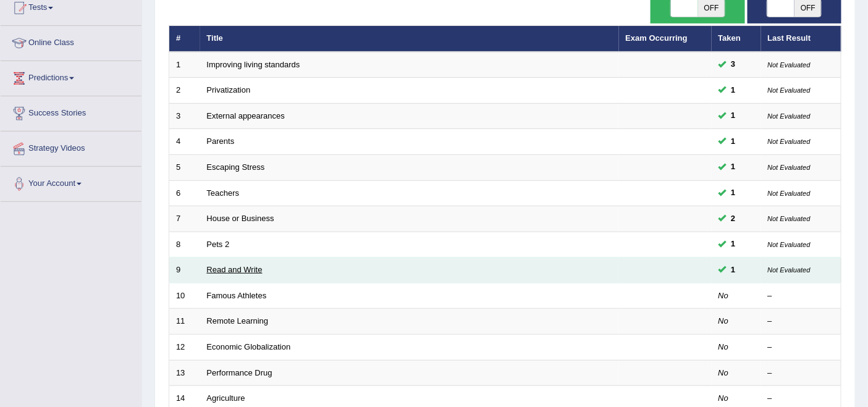
click at [225, 265] on link "Read and Write" at bounding box center [235, 269] width 56 height 9
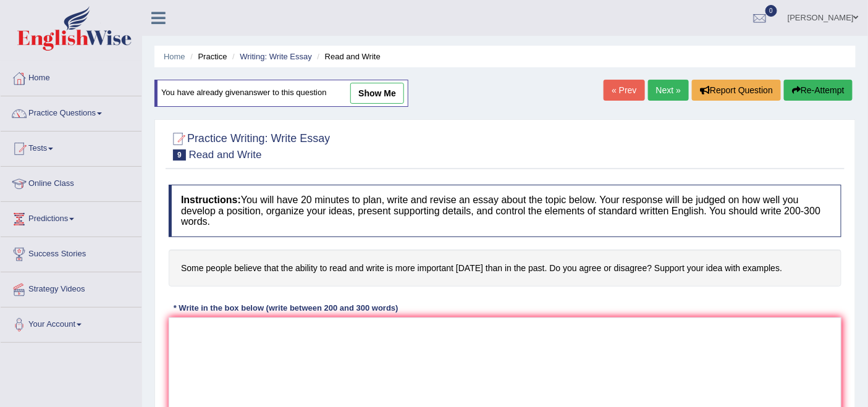
click at [387, 96] on link "show me" at bounding box center [377, 93] width 54 height 21
type textarea "It is a point to debate that people believe the ability to read and write is mo…"
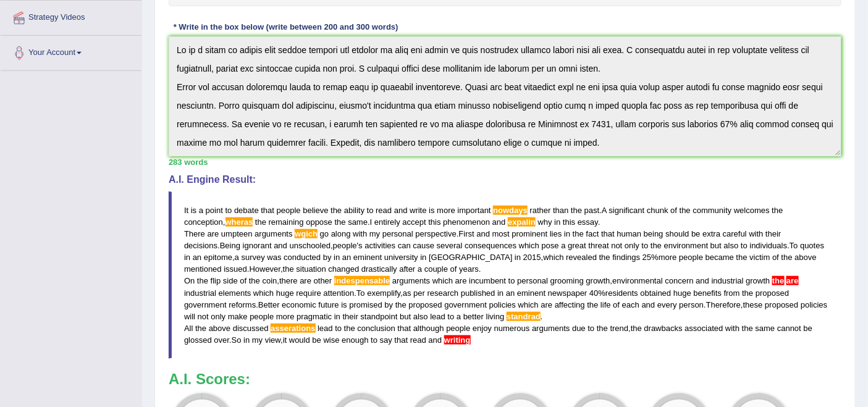
scroll to position [248, 0]
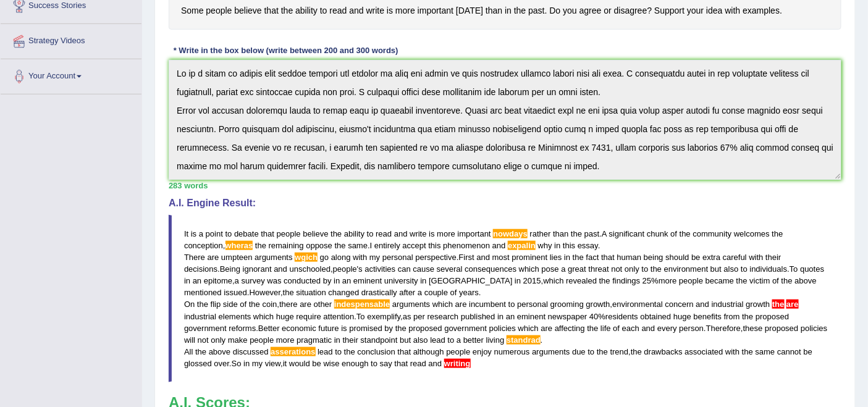
drag, startPoint x: 373, startPoint y: 225, endPoint x: 594, endPoint y: 225, distance: 220.5
click at [594, 225] on blockquote "It is a point to debate that people believe the ability to read and write is mo…" at bounding box center [505, 298] width 673 height 167
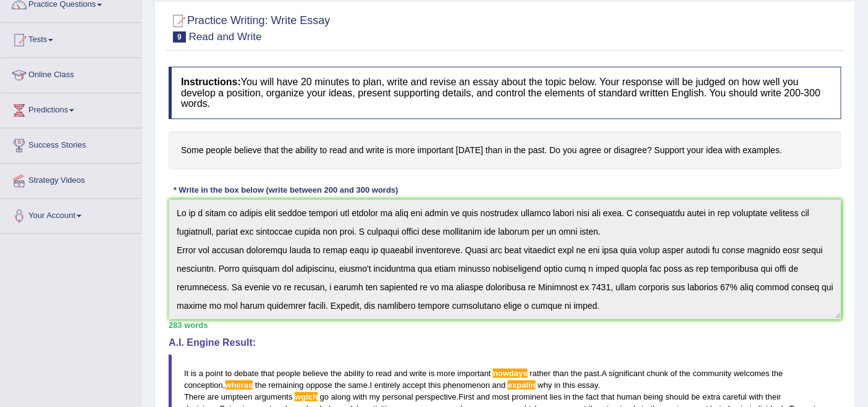
scroll to position [0, 0]
